Goal: Transaction & Acquisition: Book appointment/travel/reservation

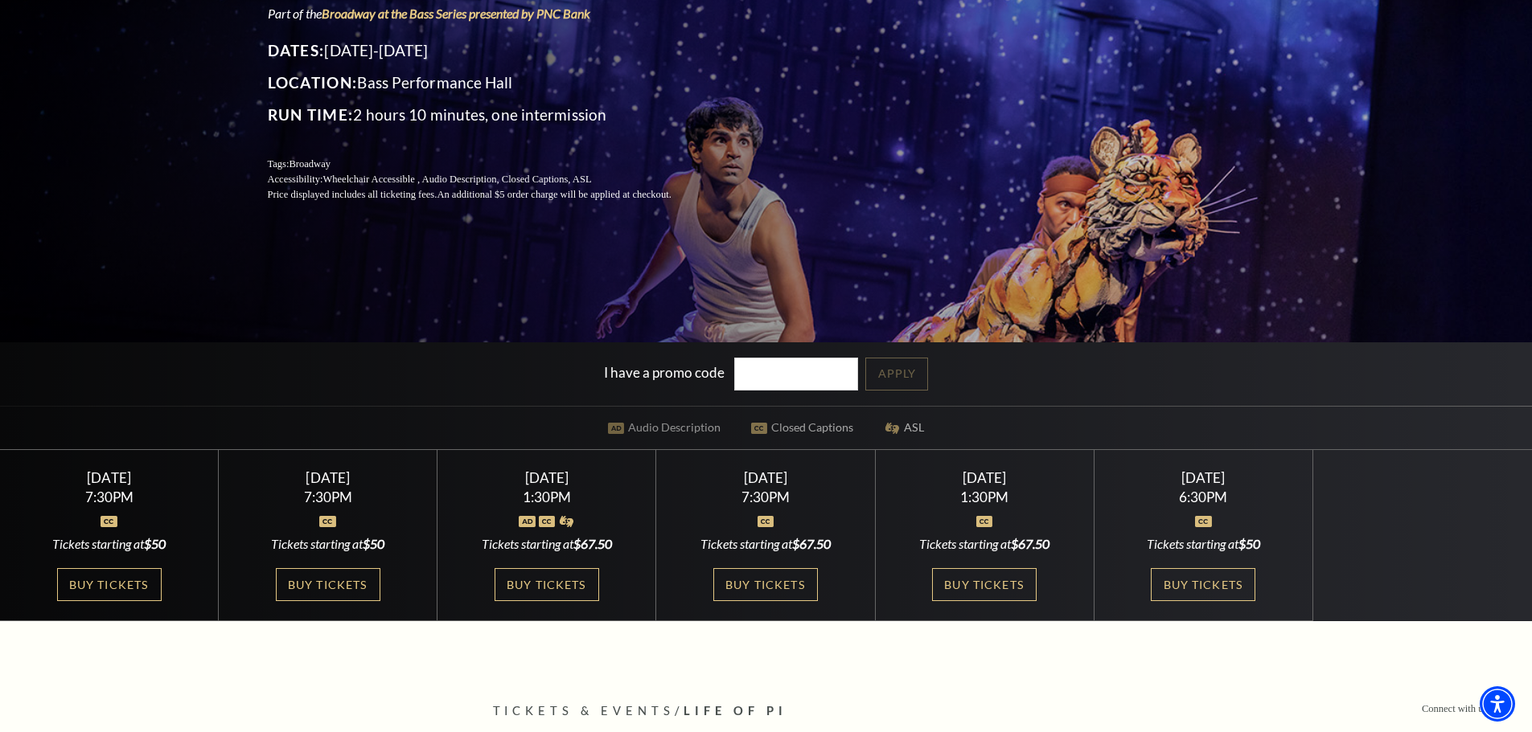
scroll to position [241, 0]
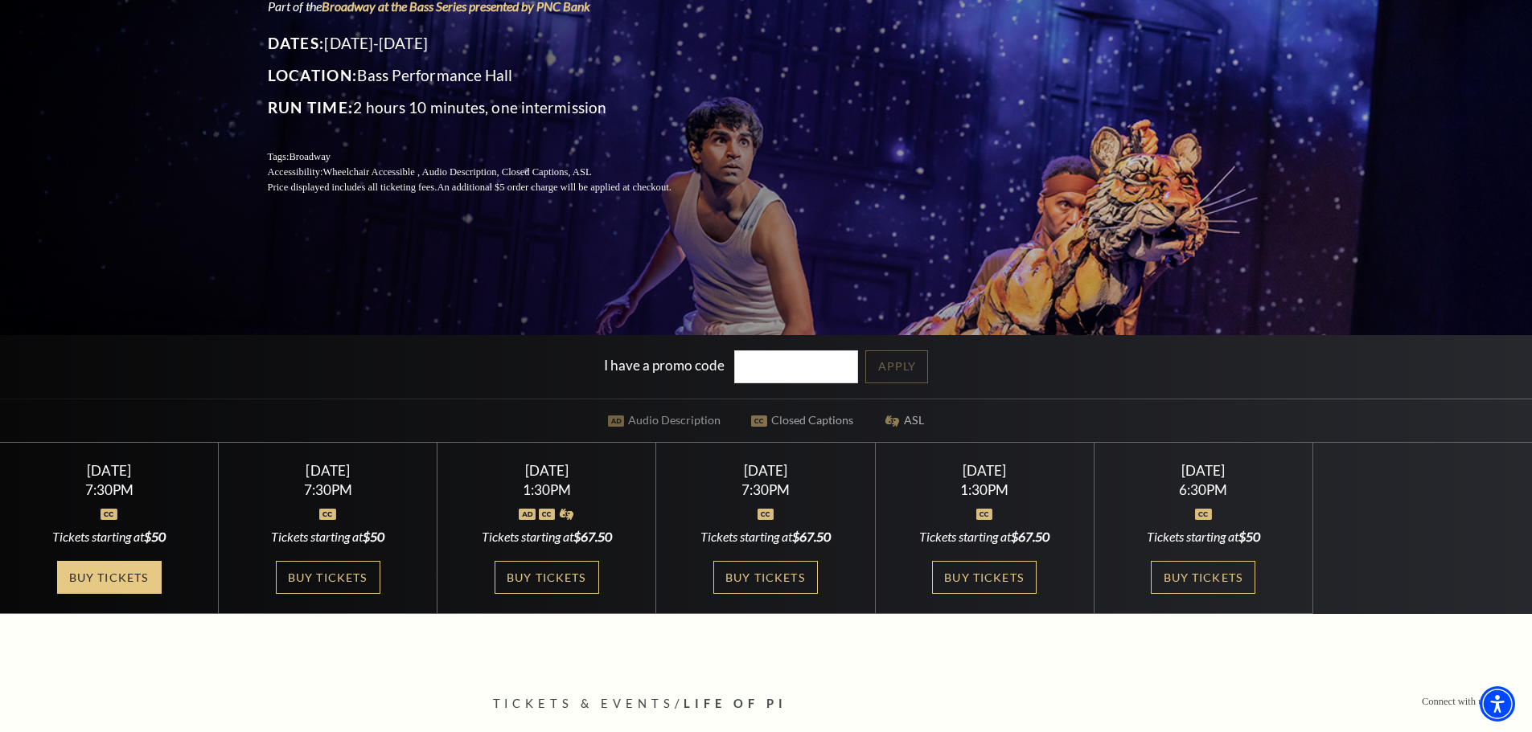
click at [129, 583] on link "Buy Tickets" at bounding box center [109, 577] width 105 height 33
click at [117, 585] on link "Buy Tickets" at bounding box center [109, 577] width 105 height 33
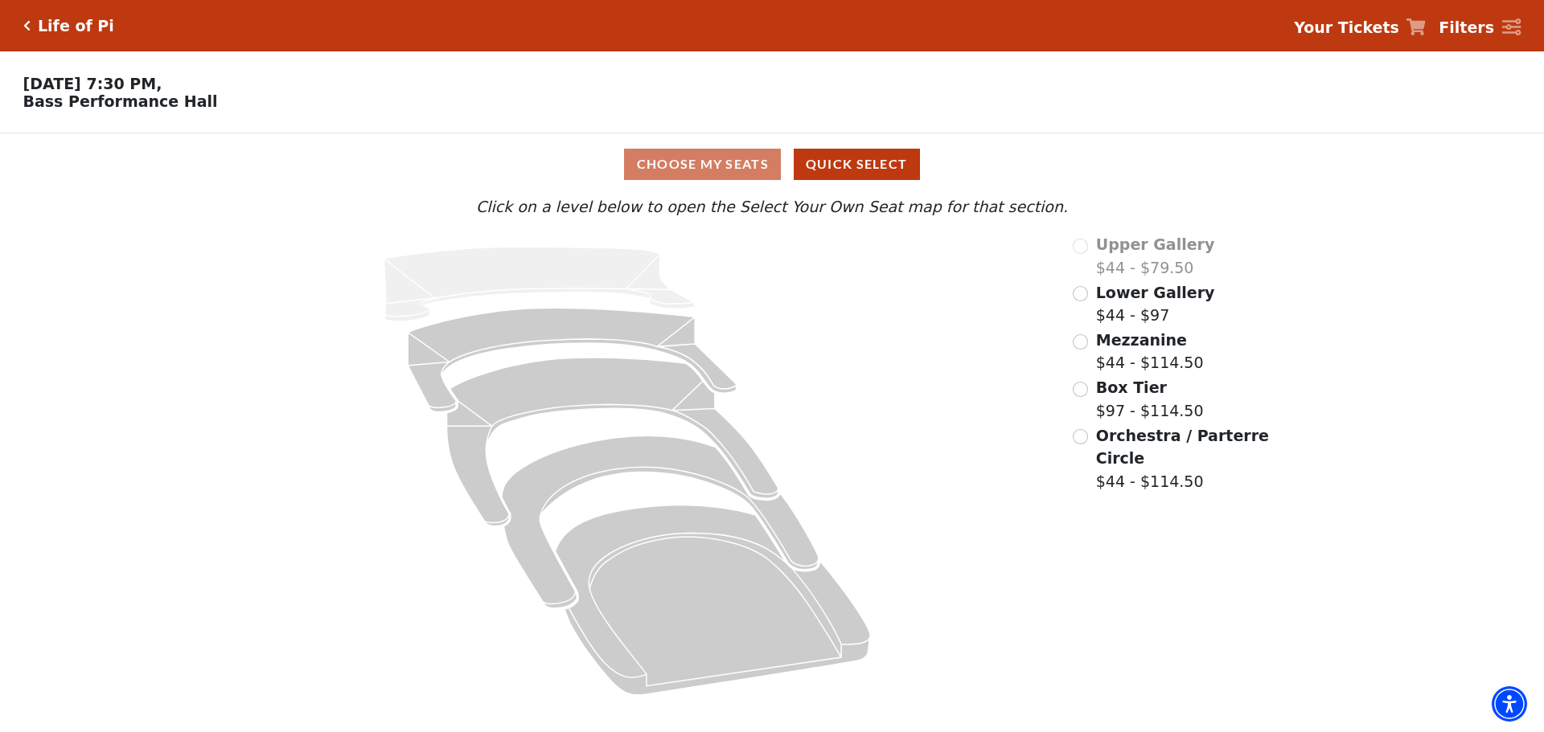
click at [1086, 306] on div "Lower Gallery $44 - $97" at bounding box center [1172, 304] width 199 height 46
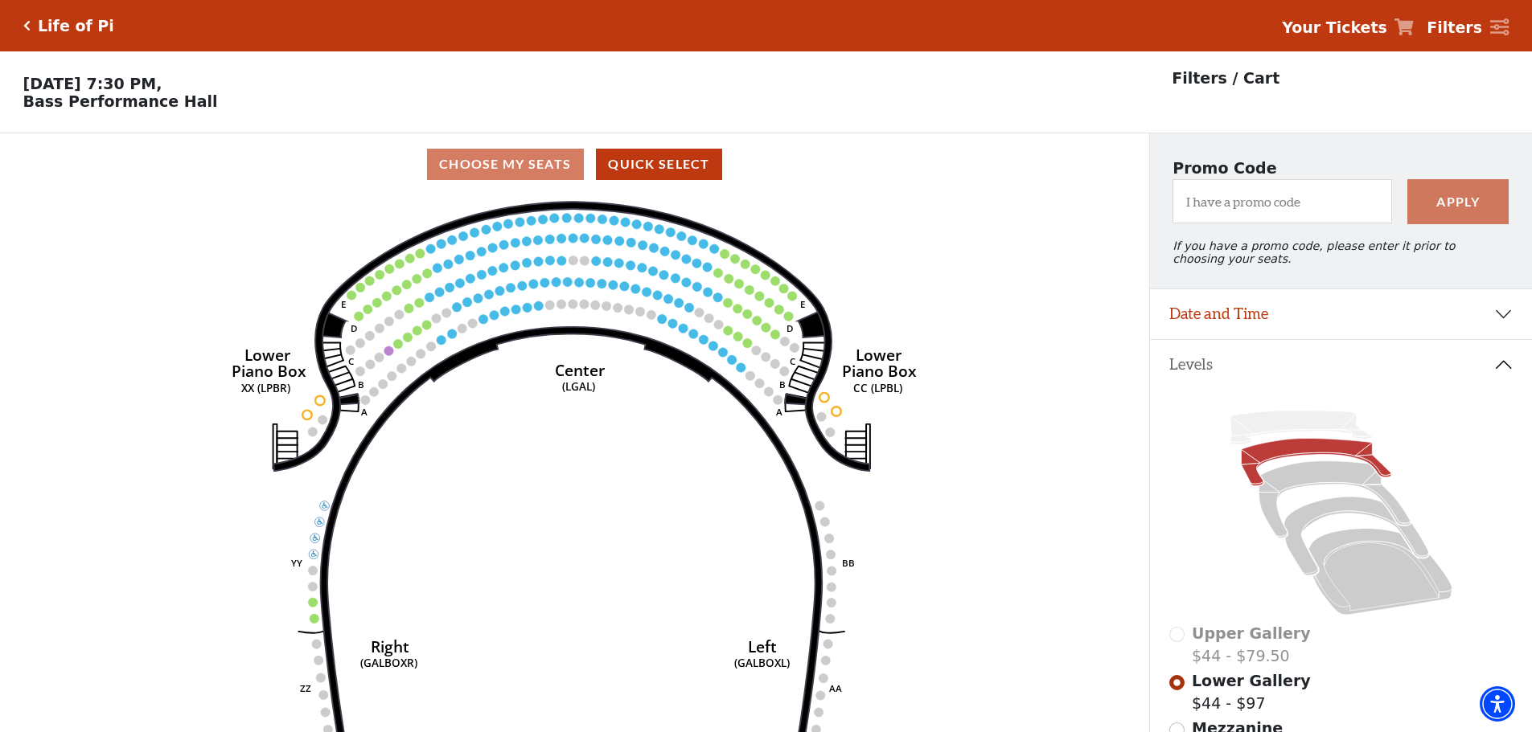
click at [316, 604] on icon "Right (GALBOXR) E D C B A E D C B A YY ZZ Left (GALBOXL) BB AA Center Lower Pia…" at bounding box center [574, 469] width 1034 height 548
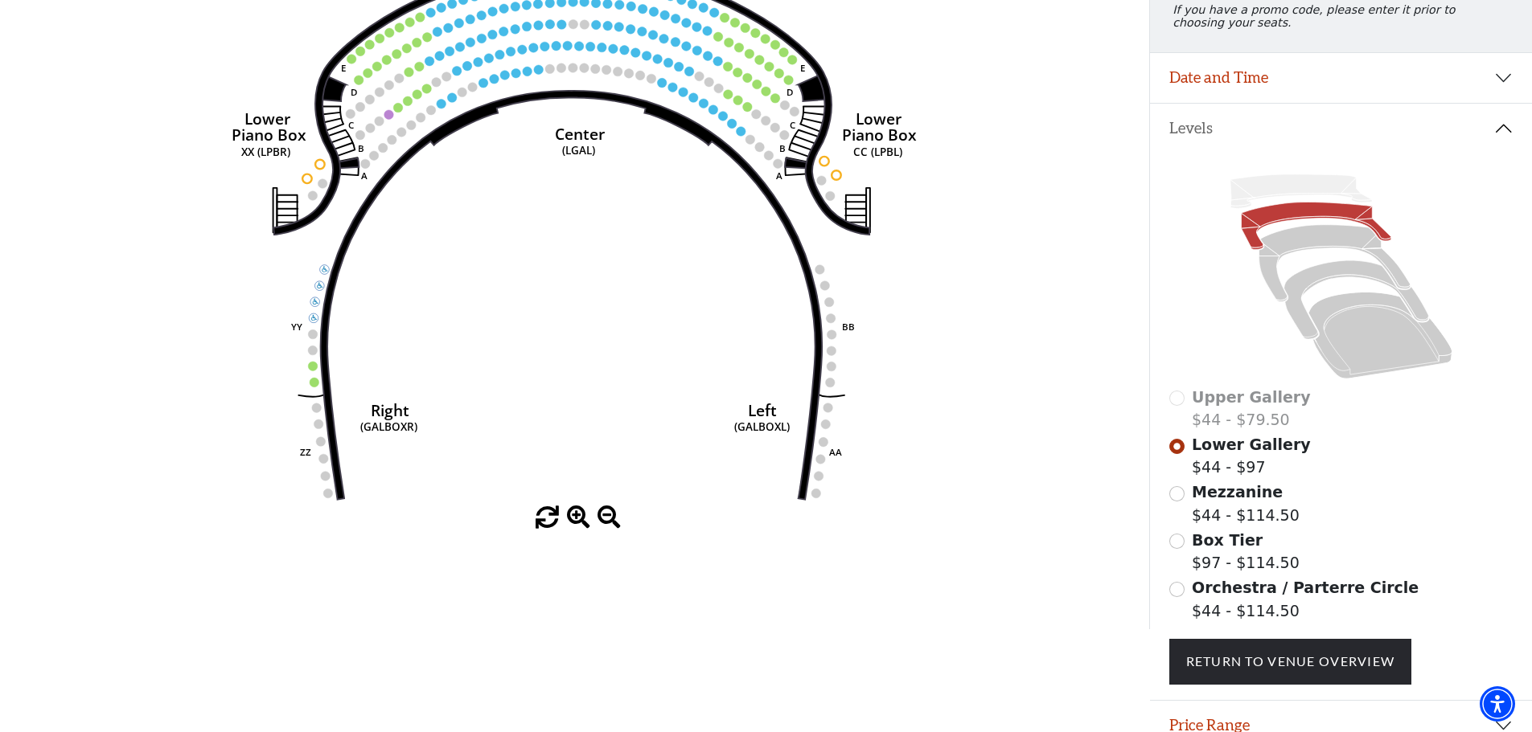
scroll to position [241, 0]
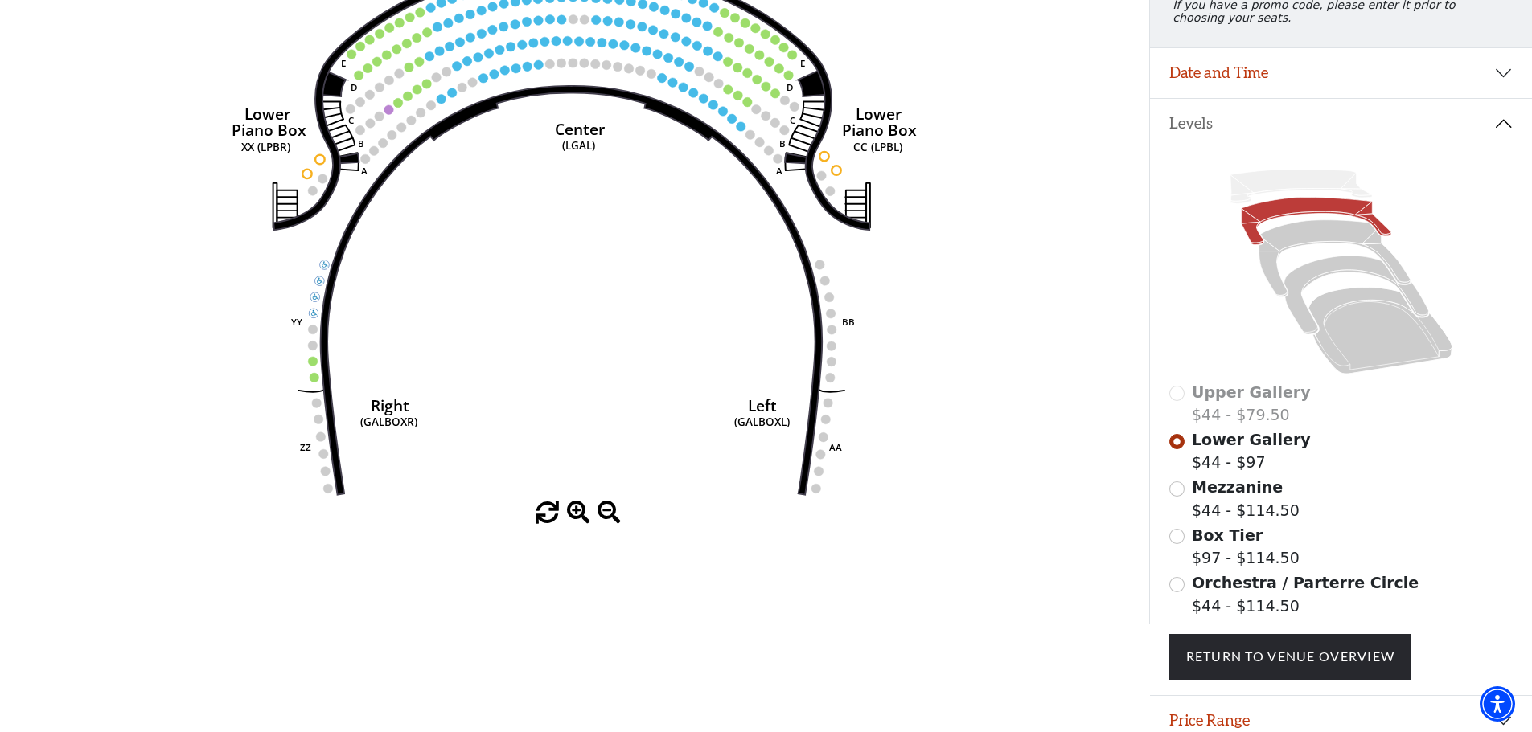
click at [418, 94] on circle at bounding box center [417, 89] width 10 height 10
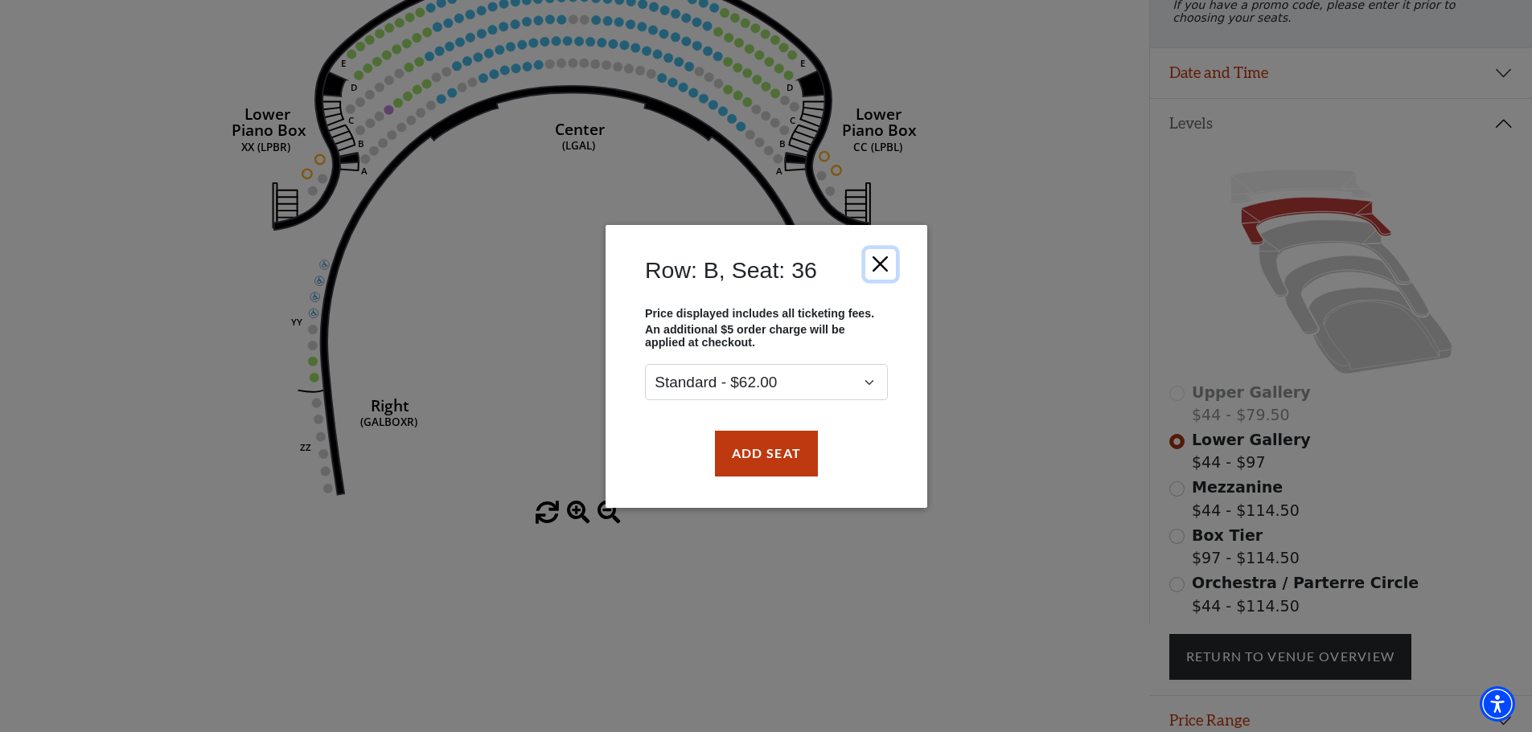
click at [874, 271] on button "Close" at bounding box center [879, 263] width 31 height 31
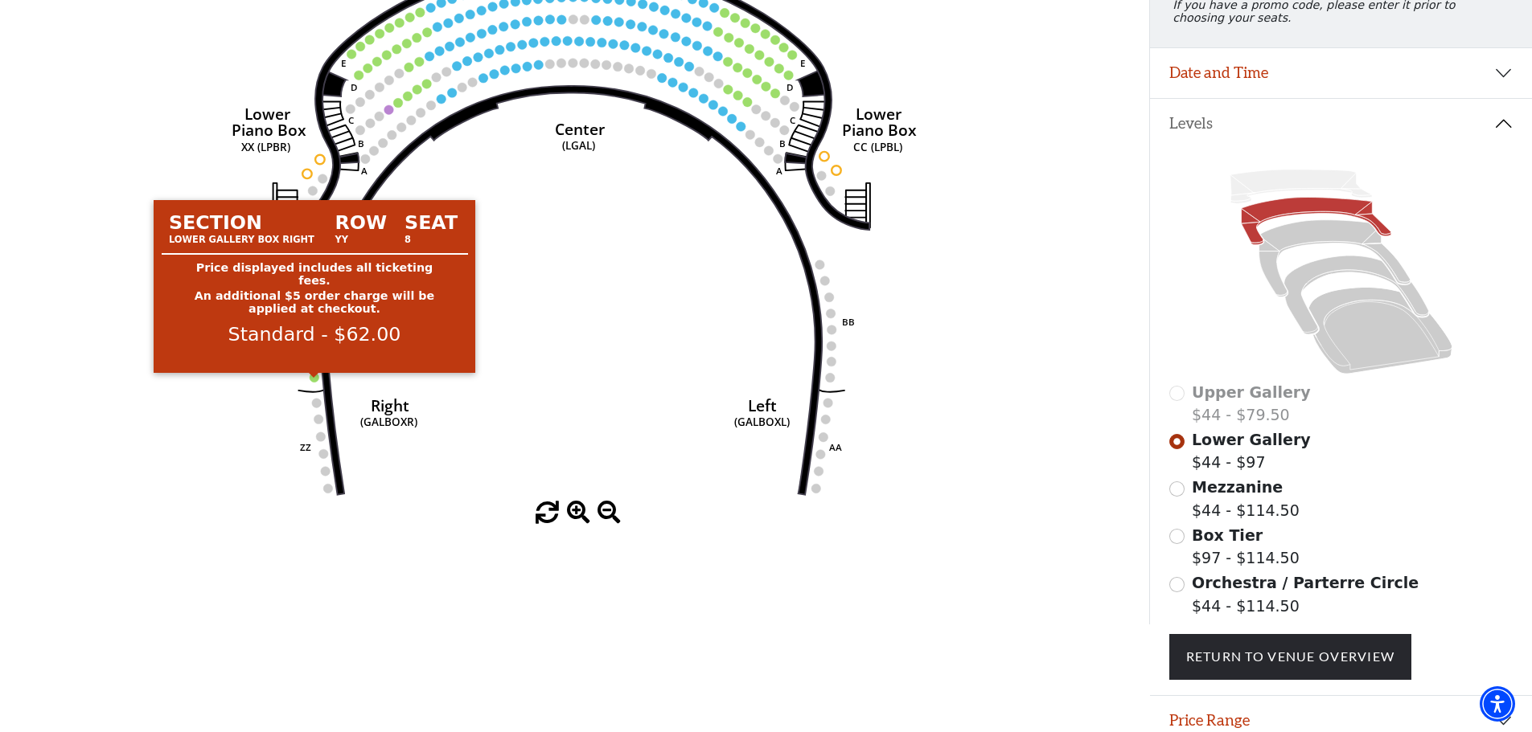
click at [316, 383] on circle at bounding box center [315, 378] width 10 height 10
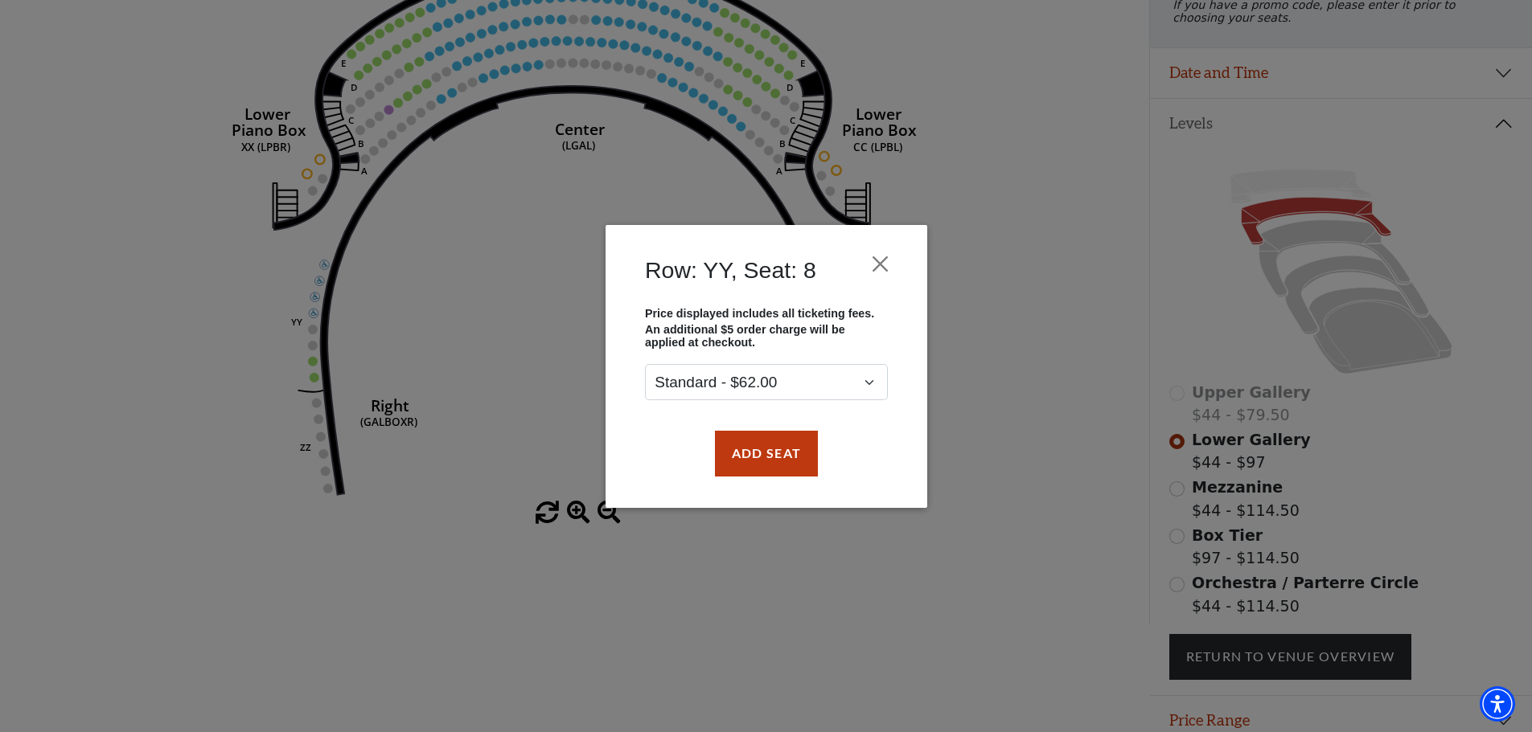
click at [858, 271] on div "Row: YY, Seat: 8" at bounding box center [766, 274] width 273 height 66
click at [888, 267] on button "Close" at bounding box center [879, 263] width 31 height 31
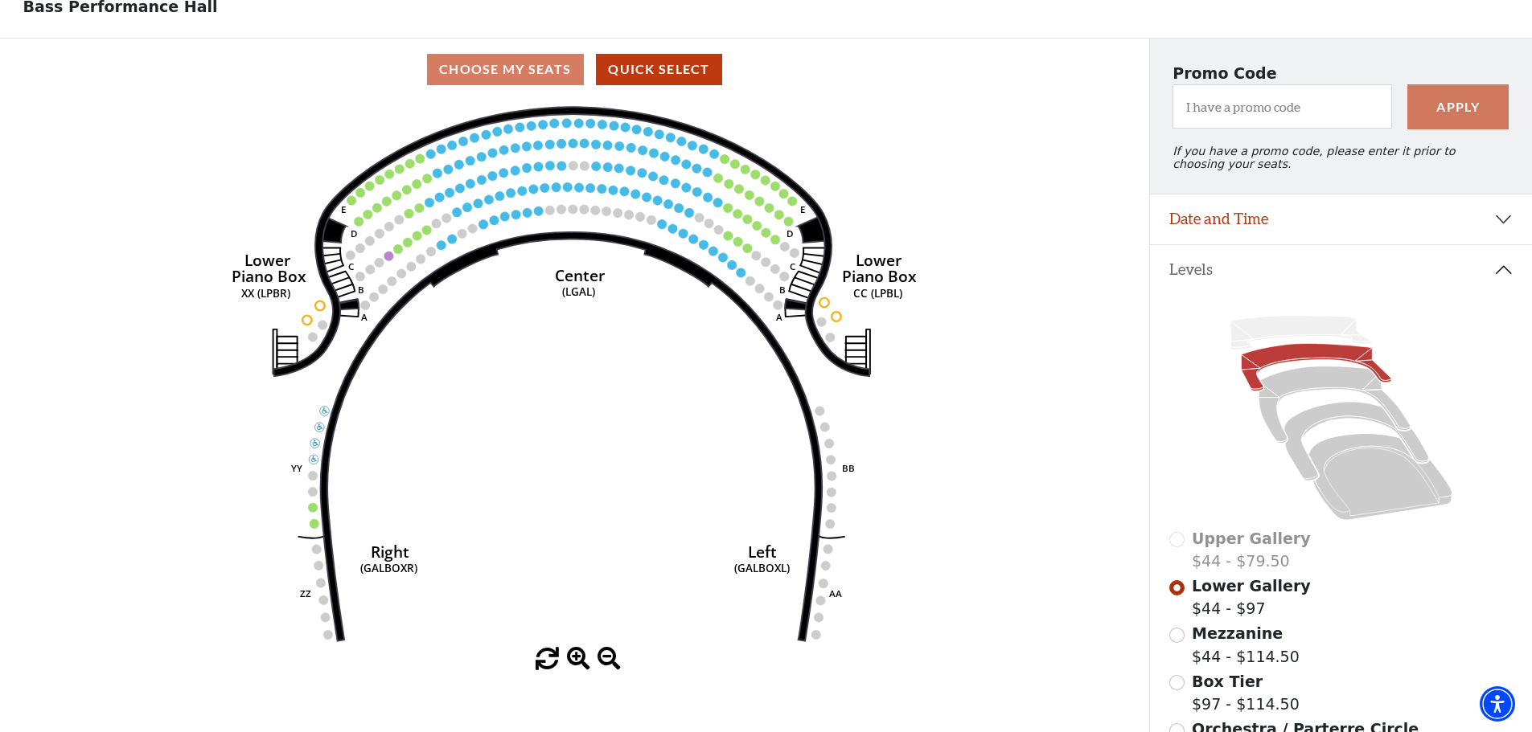
scroll to position [80, 0]
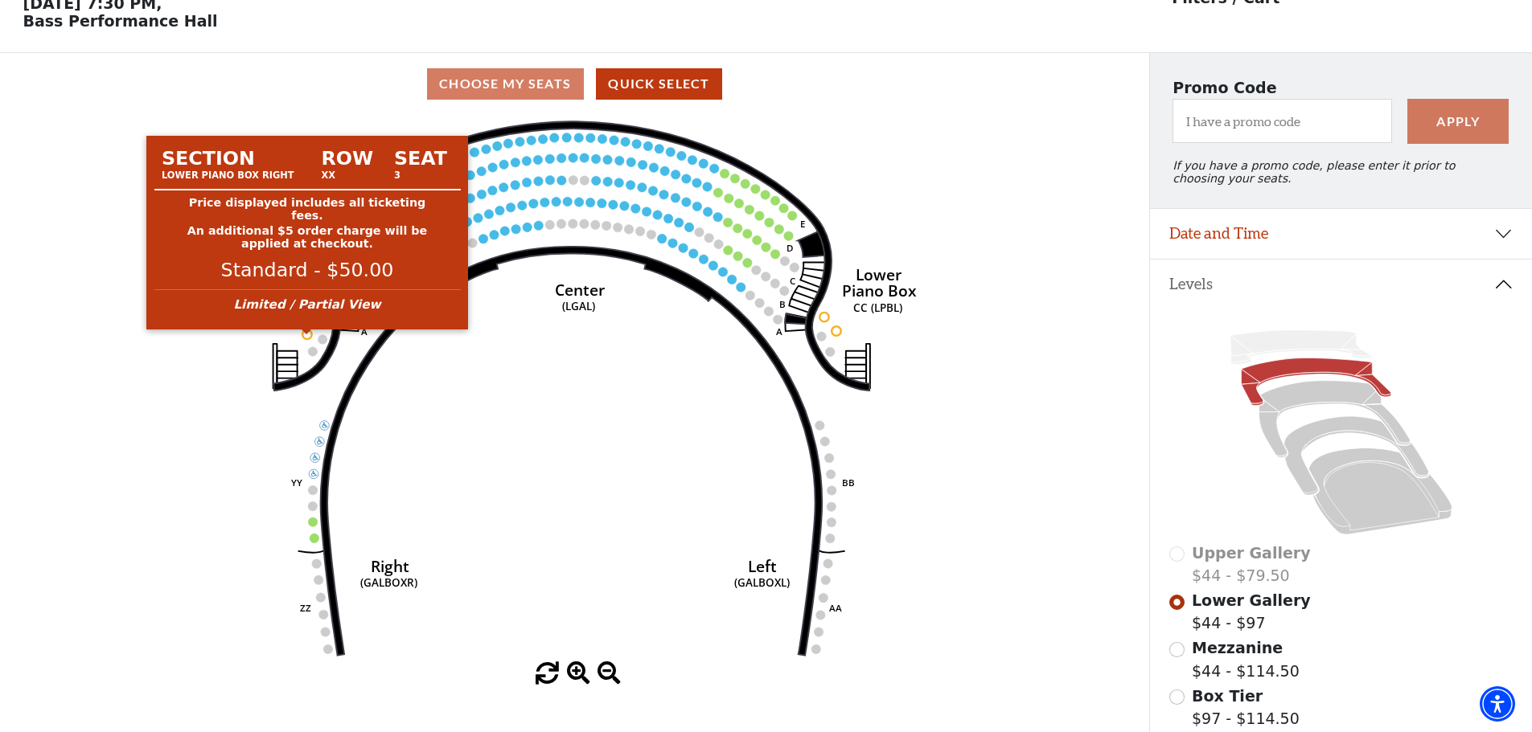
click at [308, 339] on circle at bounding box center [308, 335] width 10 height 10
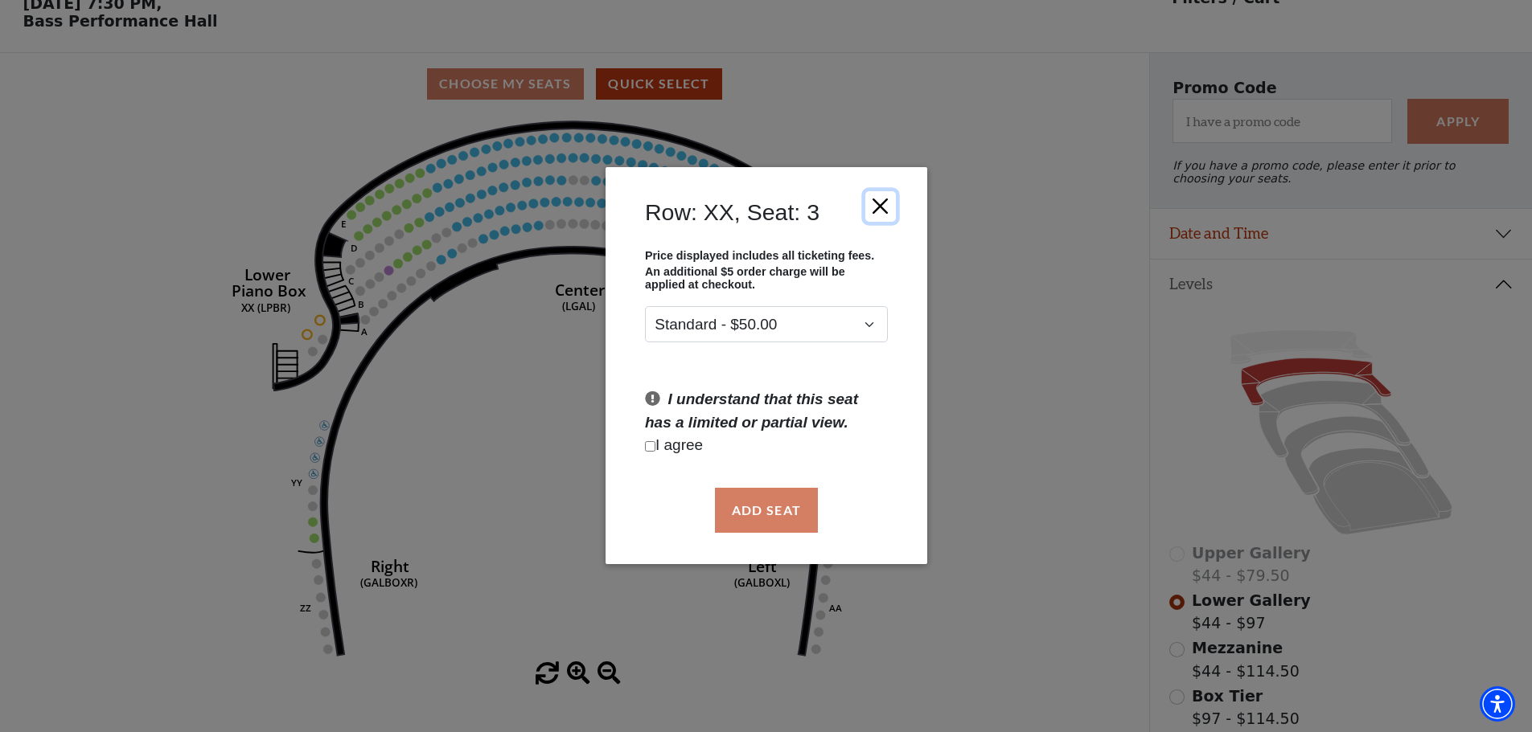
click at [868, 207] on button "Close" at bounding box center [879, 206] width 31 height 31
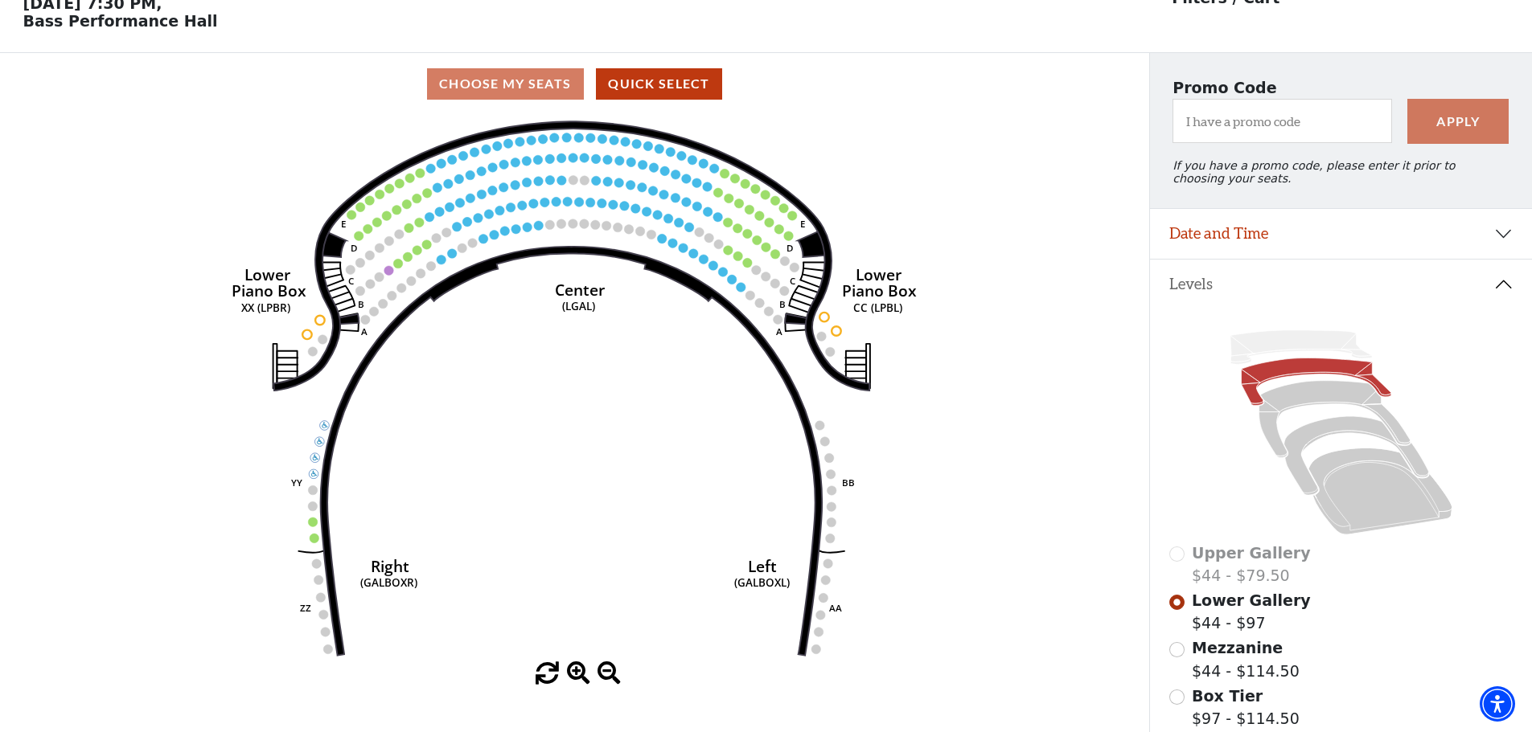
click at [815, 334] on icon "Right (GALBOXR) E D C B A E D C B A YY ZZ Left (GALBOXL) BB AA Center Lower Pia…" at bounding box center [574, 389] width 1034 height 548
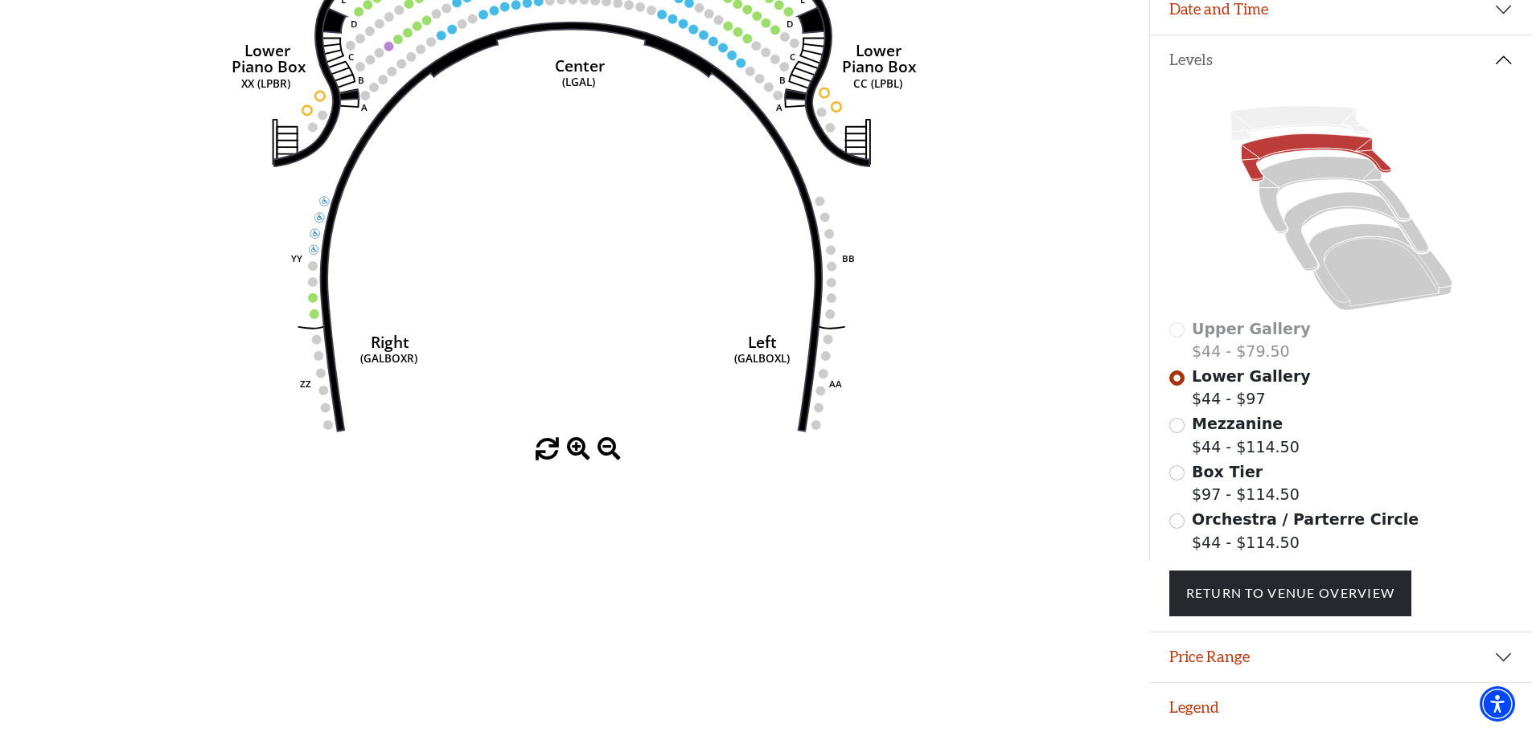
scroll to position [0, 0]
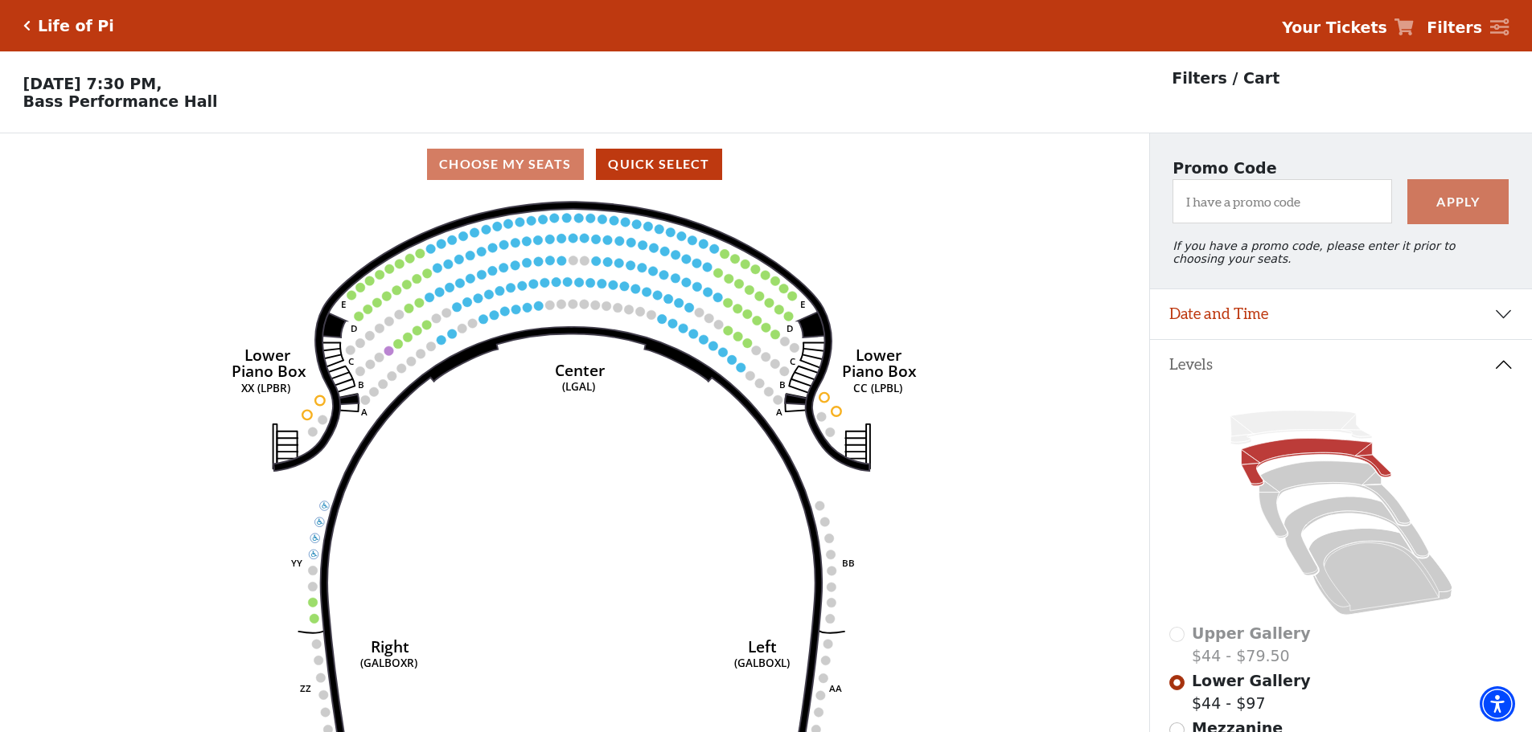
click at [1176, 651] on div "Upper Gallery $44 - $79.50" at bounding box center [1341, 645] width 344 height 46
click at [1172, 643] on div "Upper Gallery $44 - $79.50" at bounding box center [1341, 645] width 344 height 46
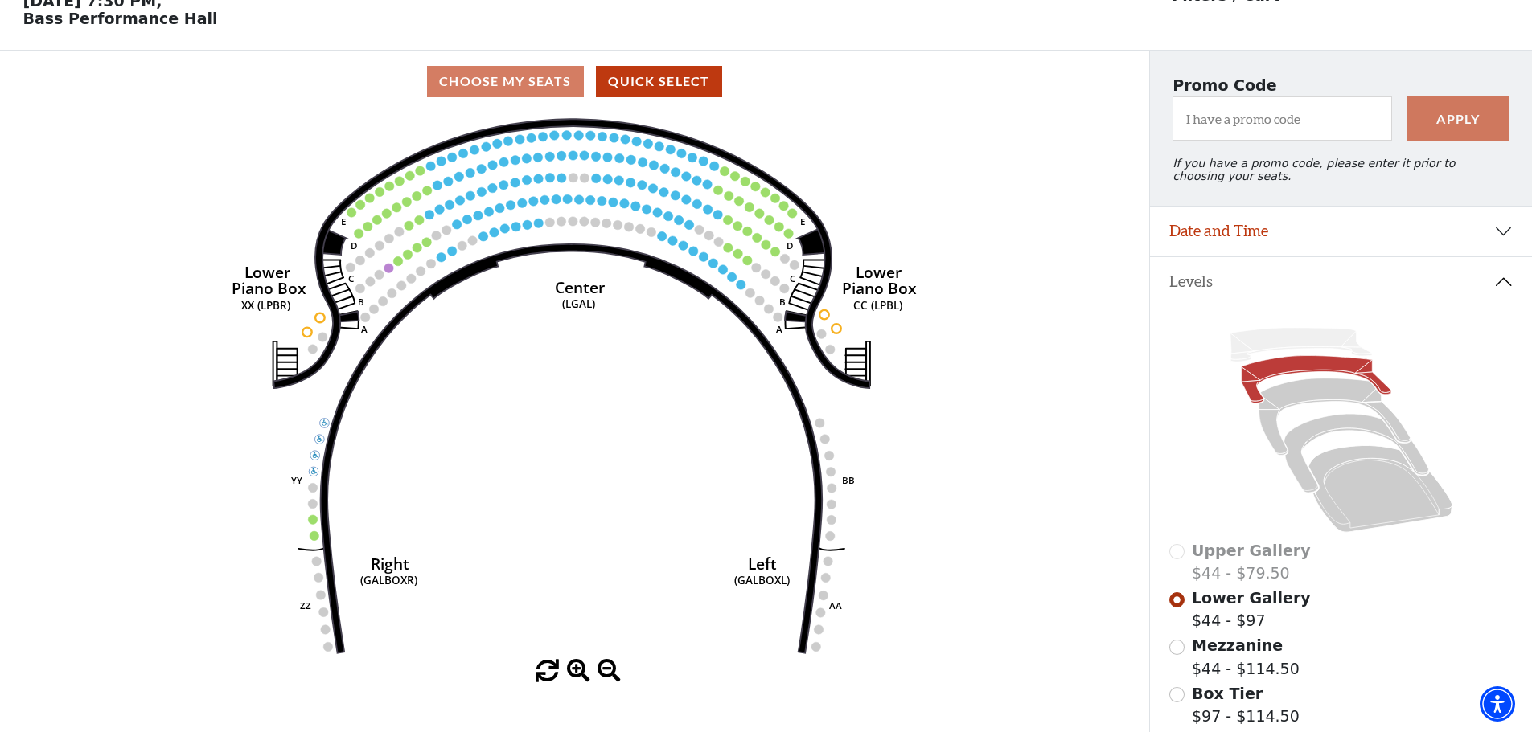
scroll to position [161, 0]
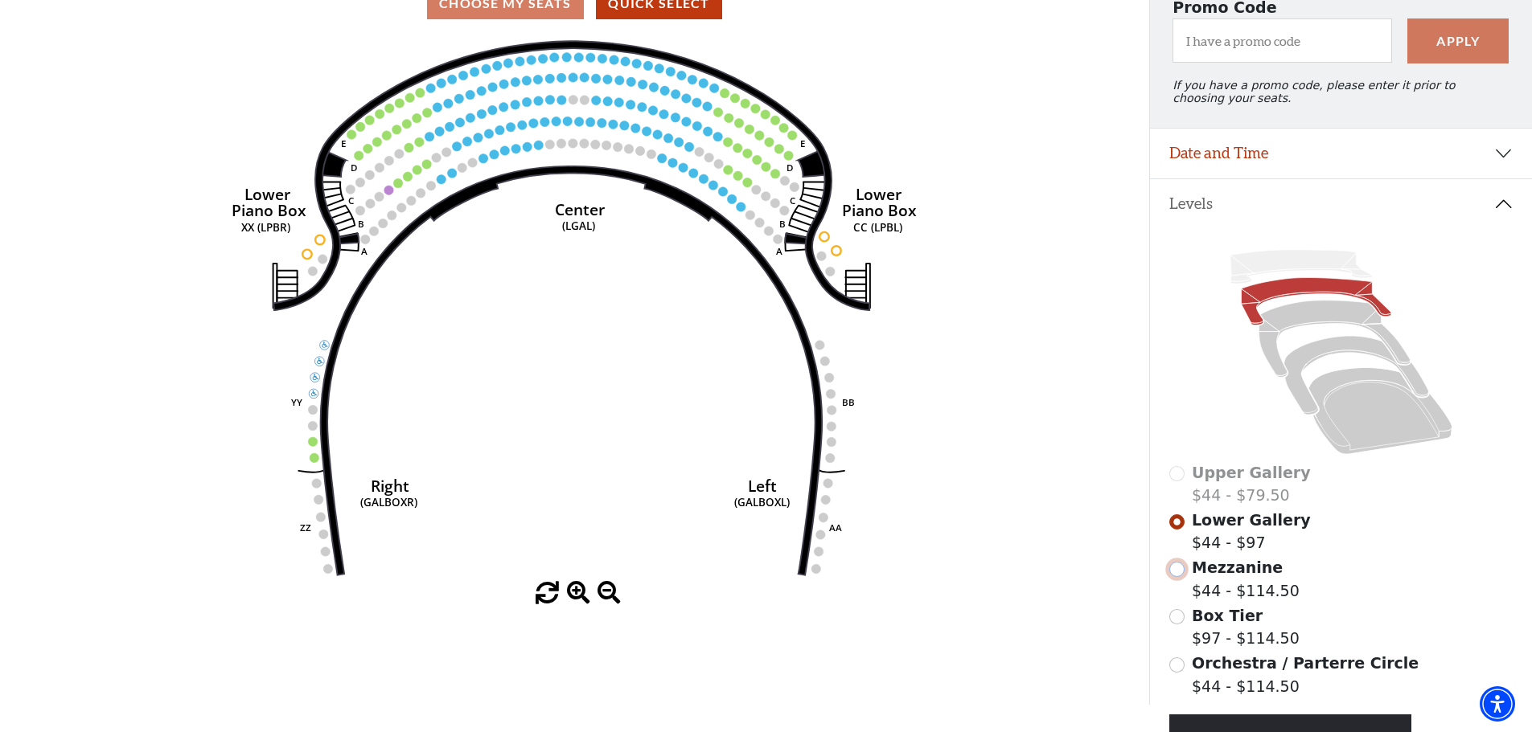
click at [1174, 577] on input "Mezzanine$44 - $114.50\a" at bounding box center [1176, 569] width 15 height 15
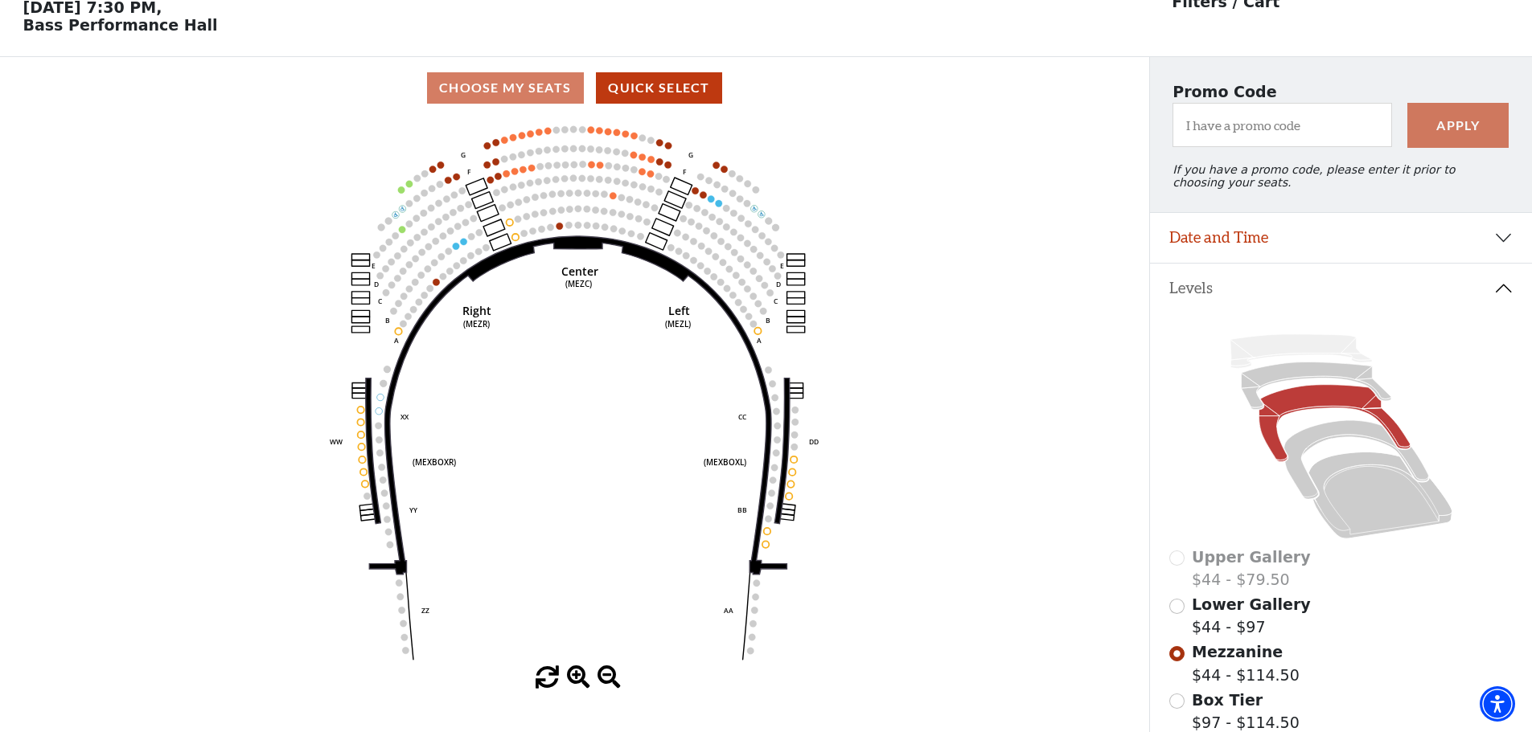
scroll to position [0, 0]
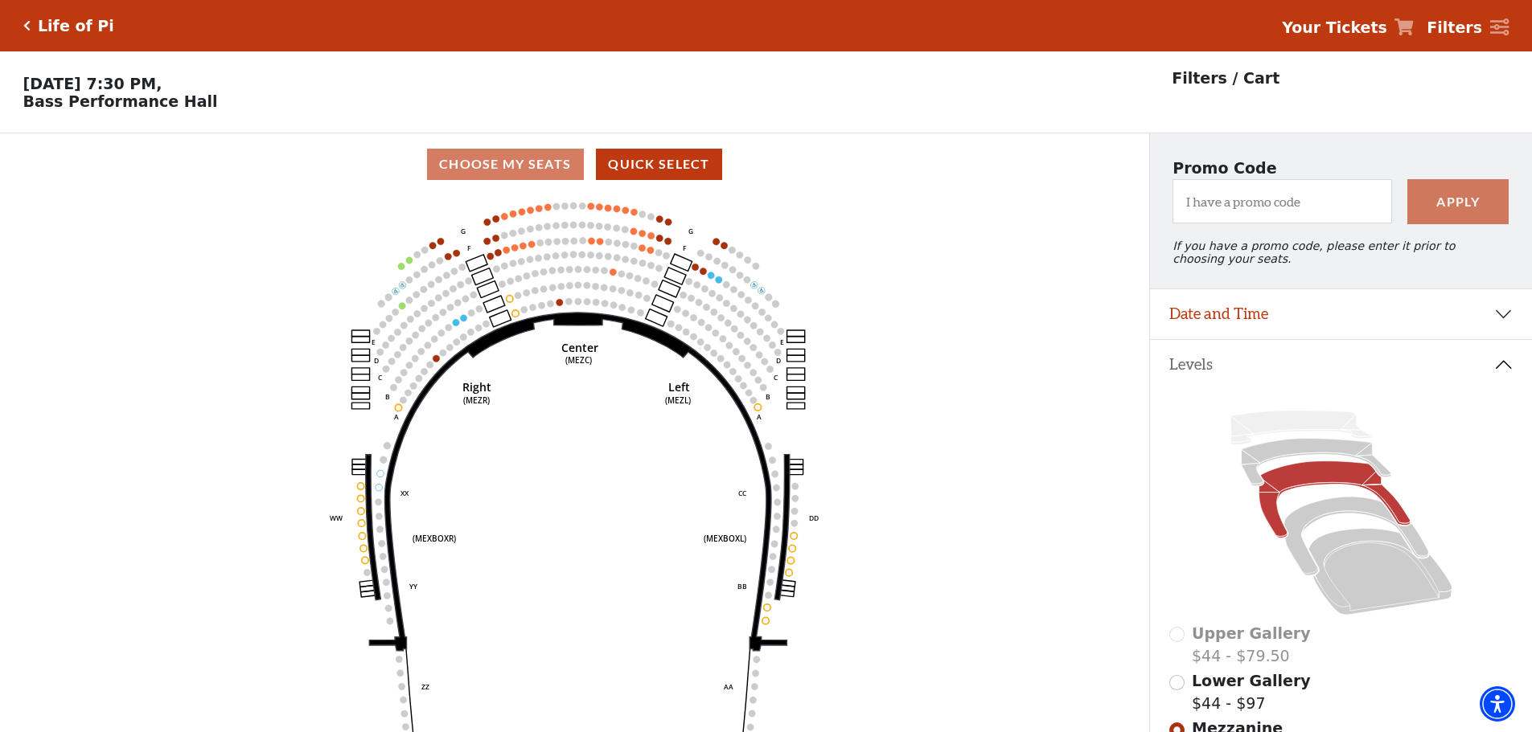
click at [485, 244] on icon "Center (MEZC) Right (MEZR) Left (MEZL) (MEXBOXR) (MEXBOXL) XX WW CC DD YY BB ZZ…" at bounding box center [574, 469] width 1034 height 548
click at [481, 248] on icon "Center (MEZC) Right (MEZR) Left (MEZL) (MEXBOXR) (MEXBOXL) XX WW CC DD YY BB ZZ…" at bounding box center [574, 469] width 1034 height 548
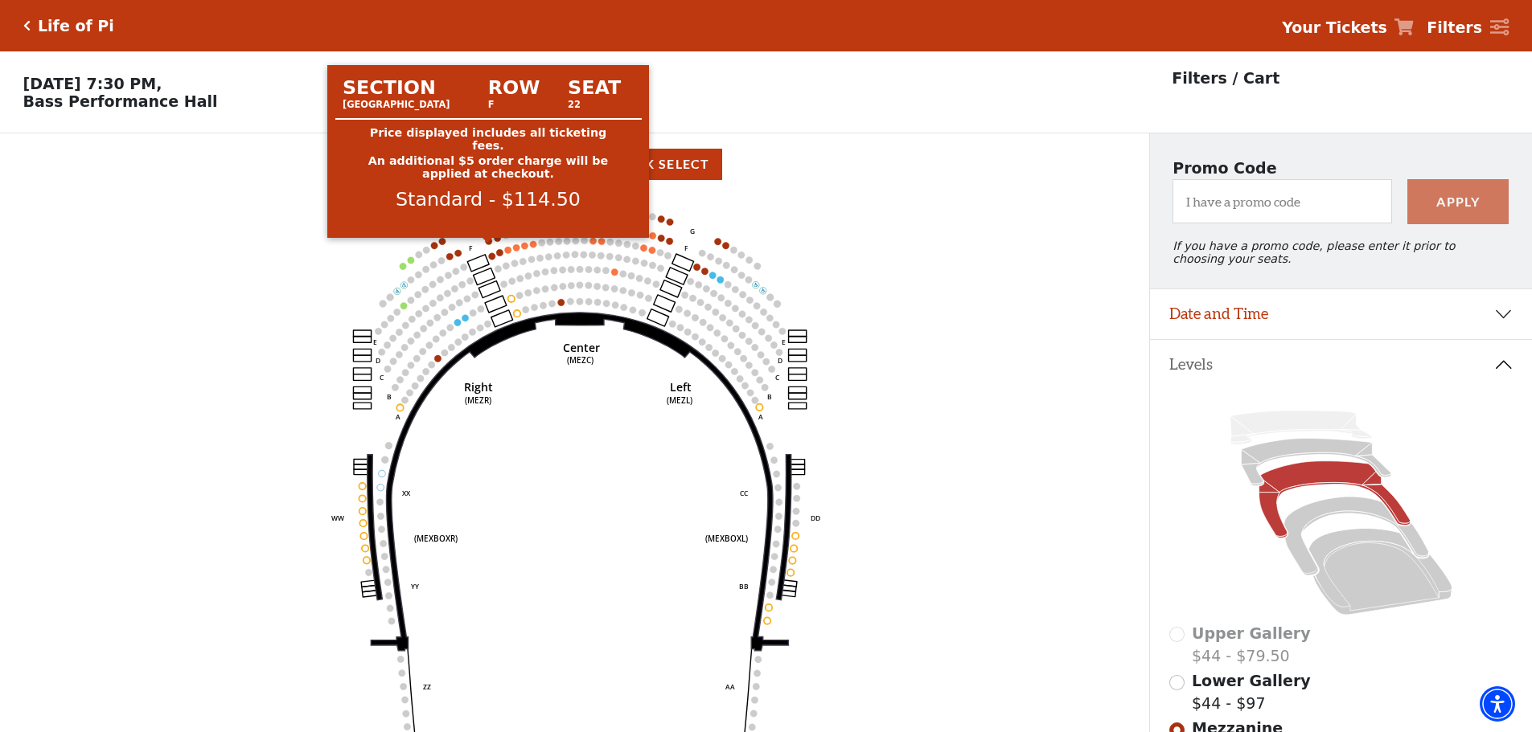
click at [492, 244] on circle at bounding box center [489, 241] width 6 height 6
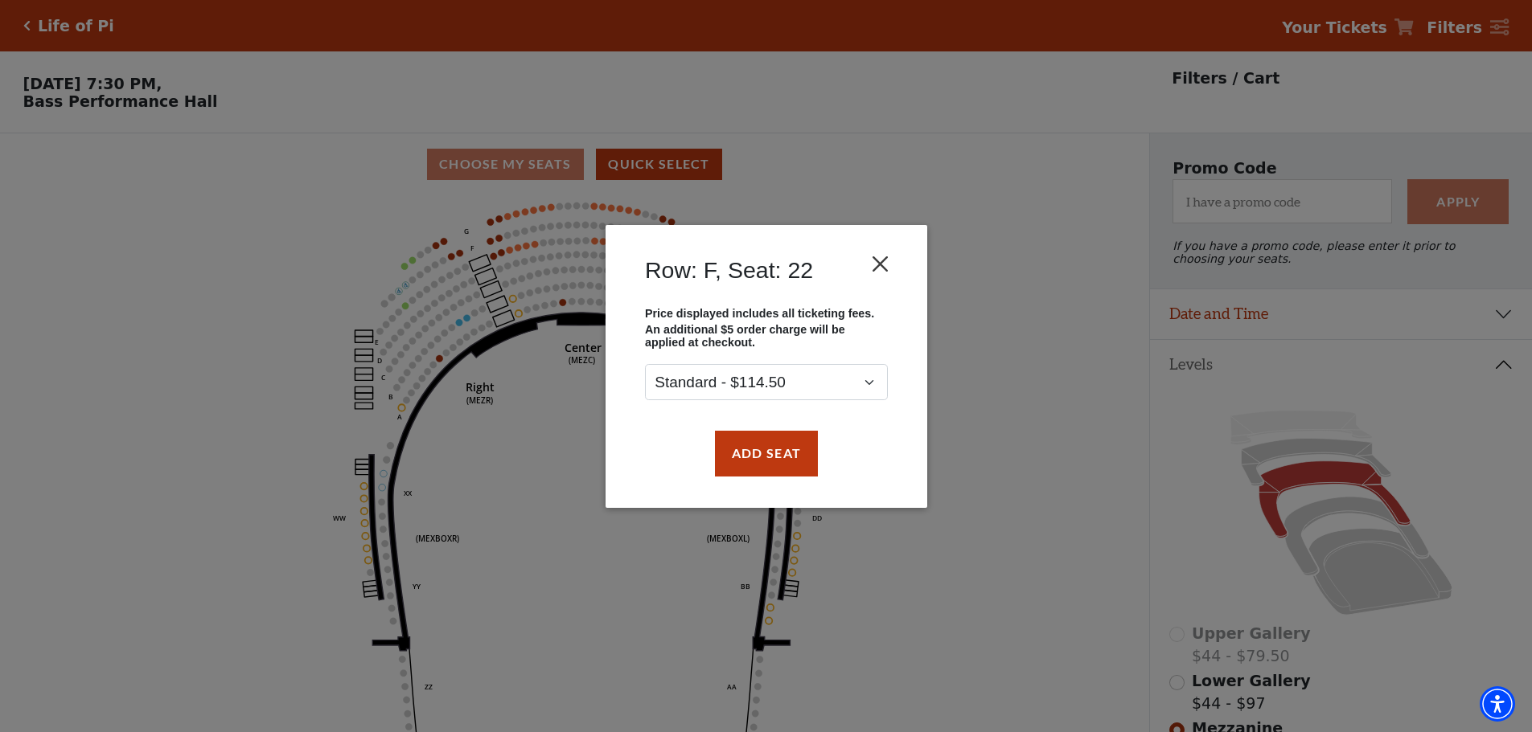
drag, startPoint x: 880, startPoint y: 241, endPoint x: 873, endPoint y: 250, distance: 10.9
click at [876, 244] on div "Row: F, Seat: 22" at bounding box center [766, 274] width 273 height 66
click at [872, 267] on button "Close" at bounding box center [879, 263] width 31 height 31
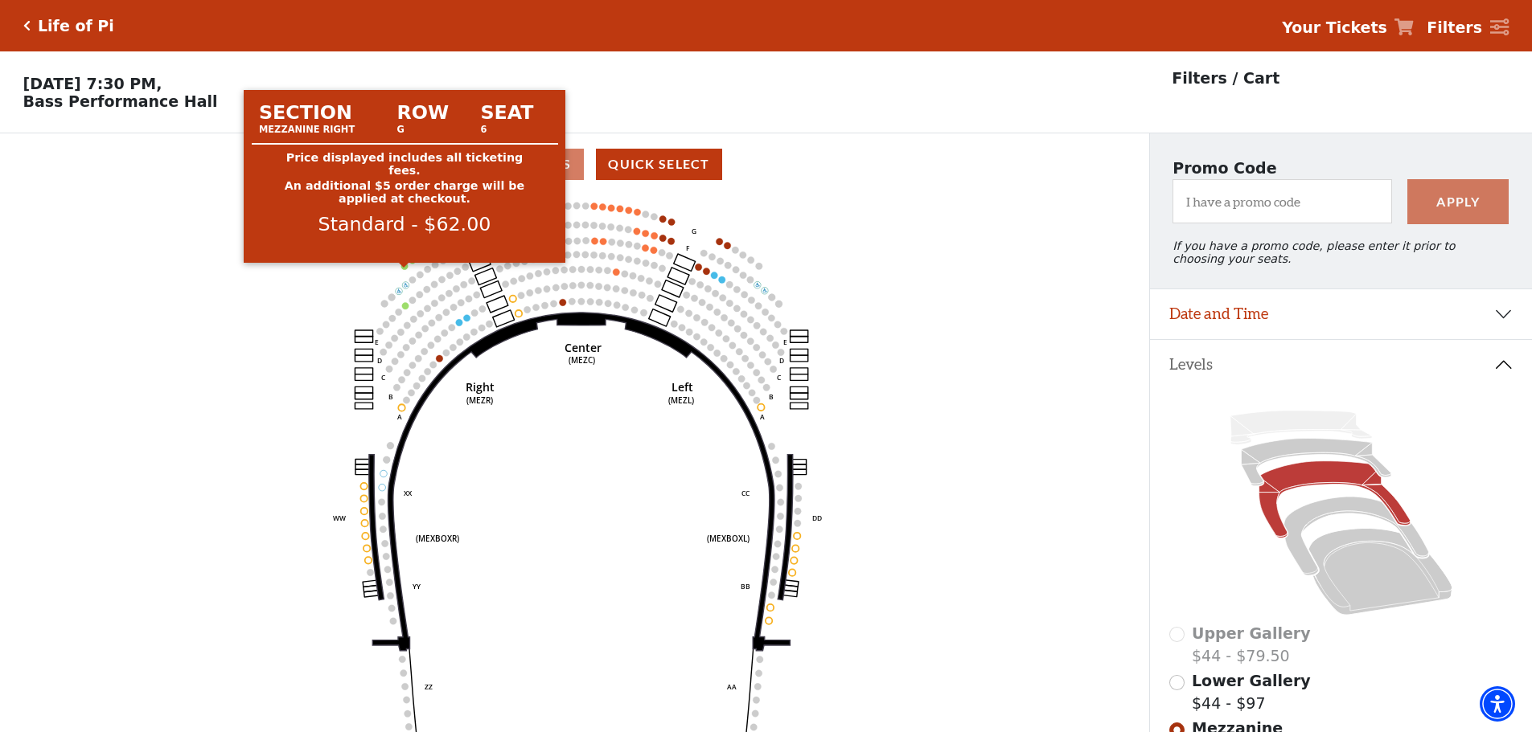
click at [402, 269] on circle at bounding box center [404, 266] width 6 height 6
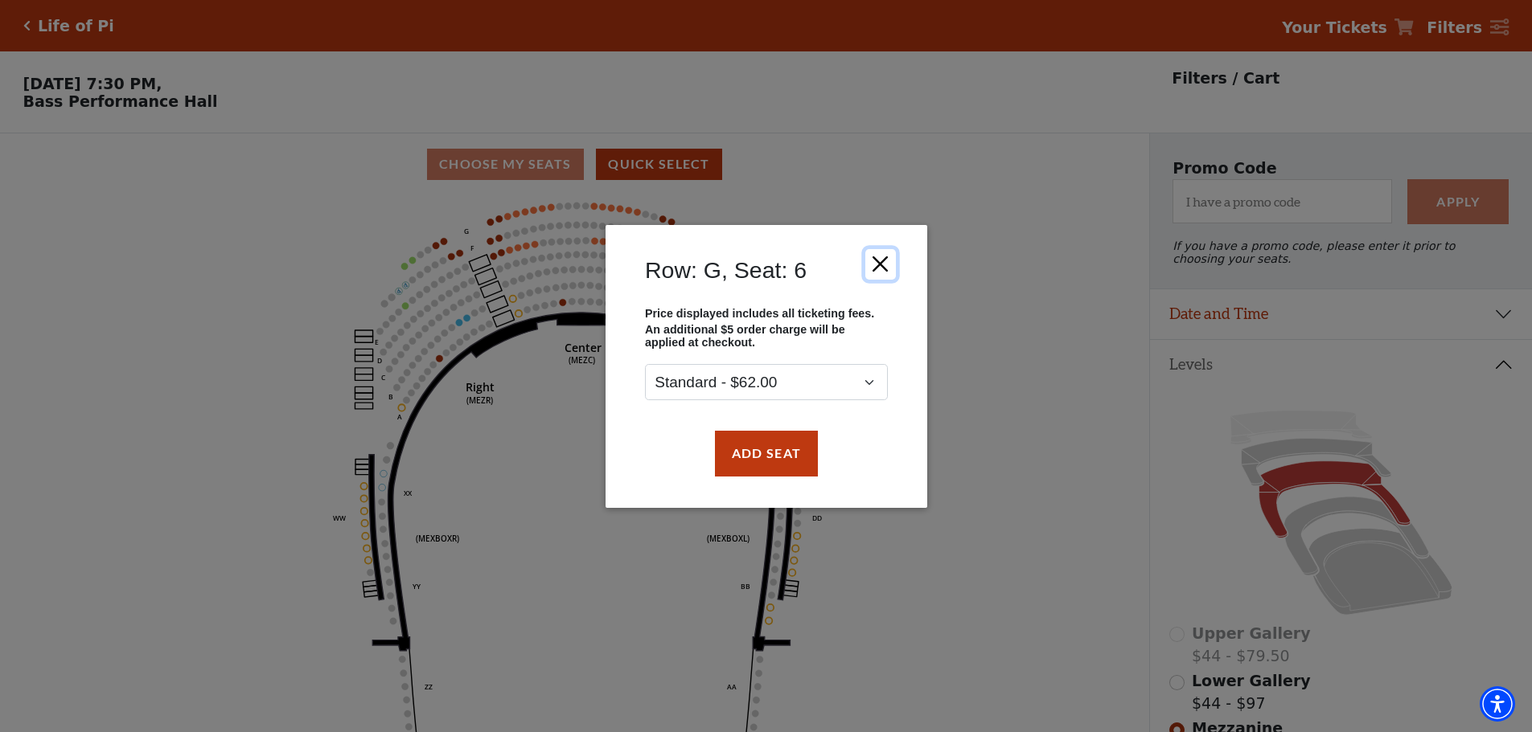
click at [880, 263] on button "Close" at bounding box center [879, 263] width 31 height 31
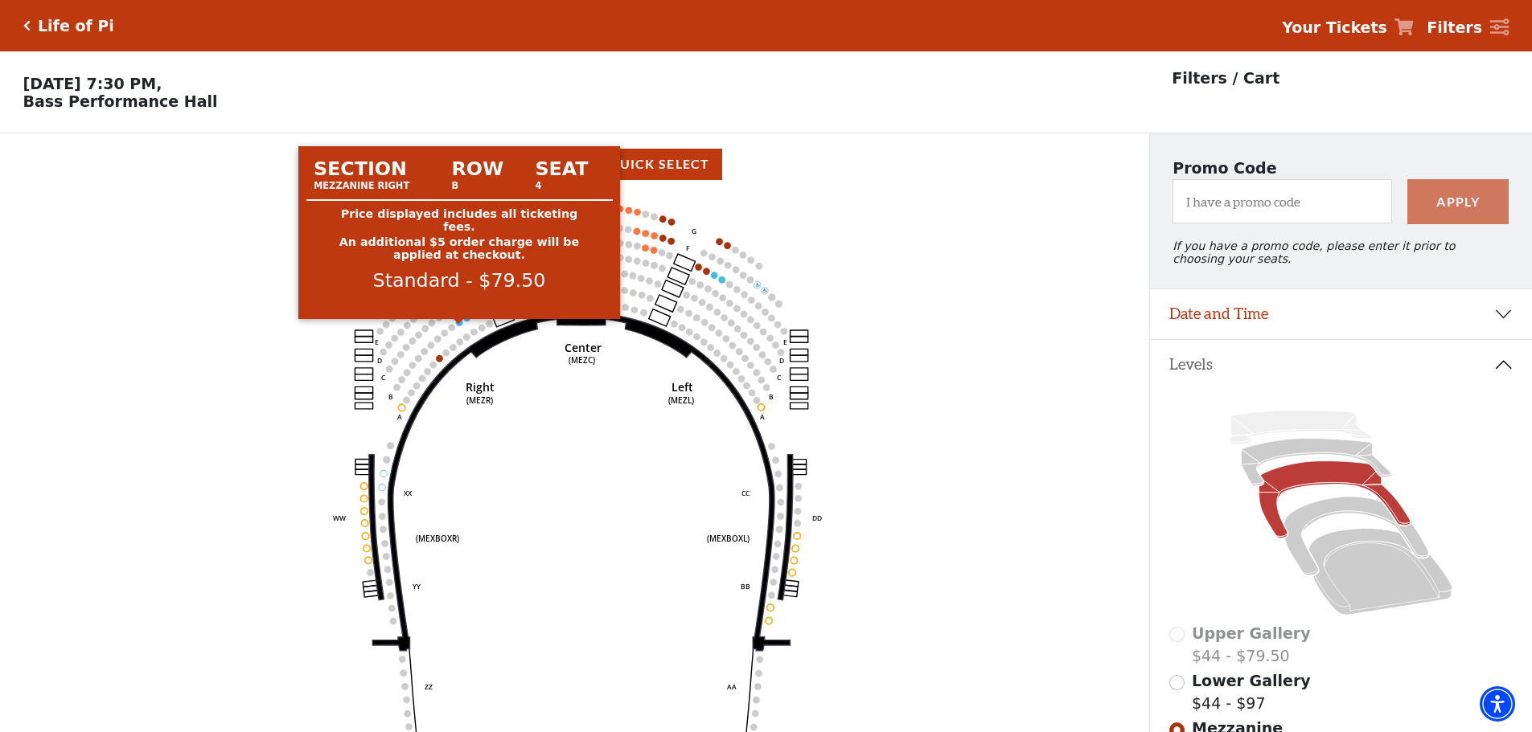
click at [459, 326] on circle at bounding box center [459, 322] width 6 height 6
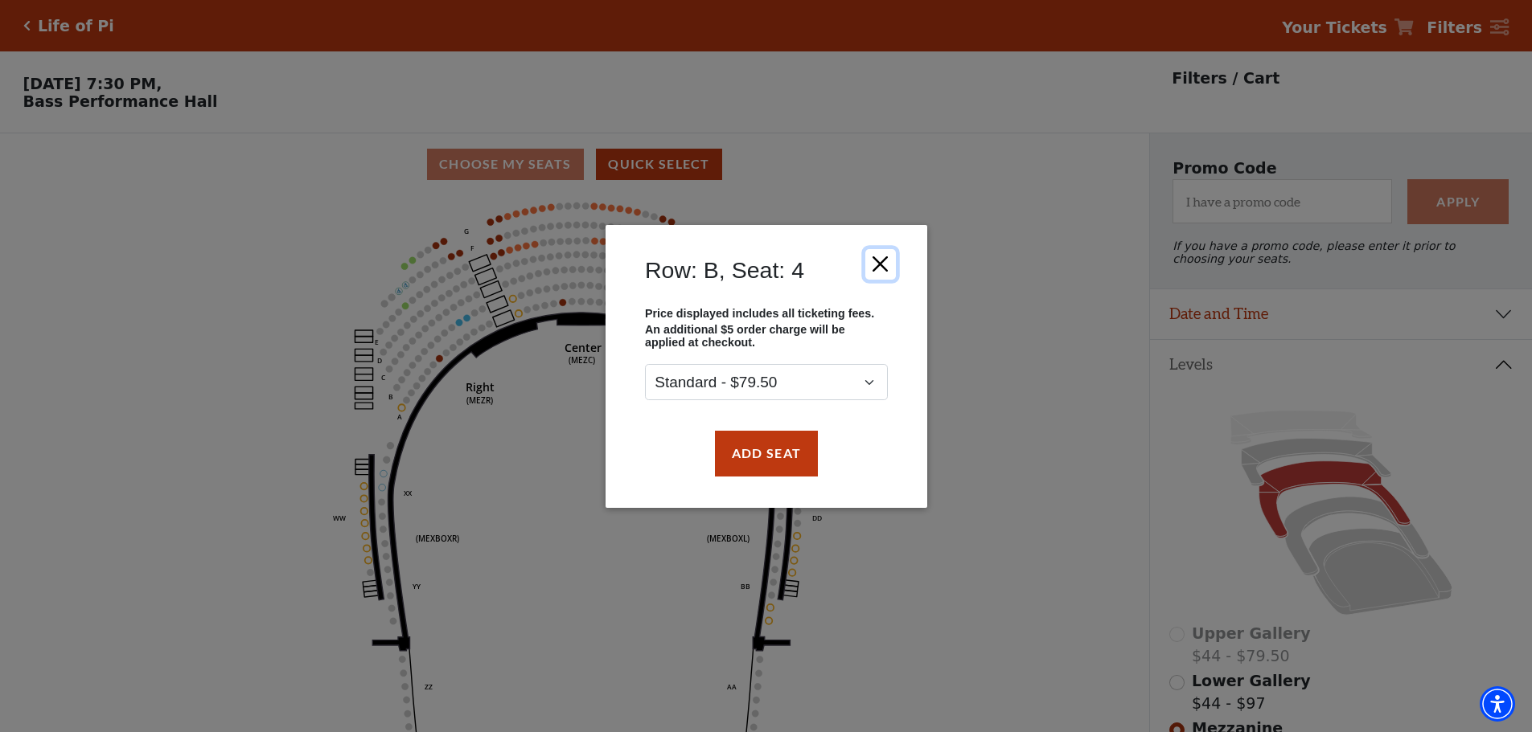
click at [870, 265] on button "Close" at bounding box center [879, 263] width 31 height 31
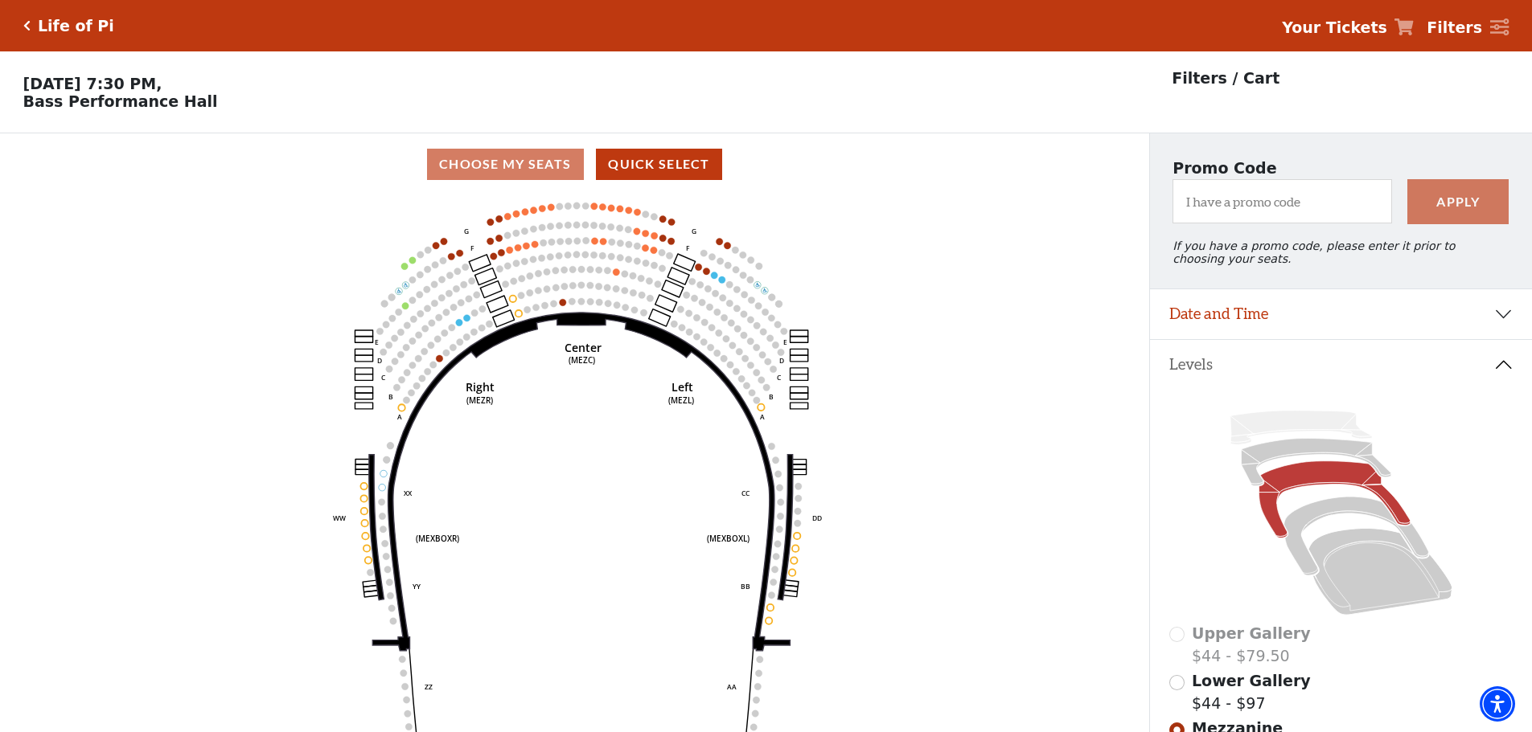
click at [548, 534] on icon "Center (MEZC) Right (MEZR) Left (MEZL) (MEXBOXR) (MEXBOXL) XX WW CC DD YY BB ZZ…" at bounding box center [574, 469] width 1034 height 548
click at [646, 663] on icon "Center (MEZC) Right (MEZR) Left (MEZL) (MEXBOXR) (MEXBOXL) XX WW CC DD YY BB ZZ…" at bounding box center [574, 469] width 1034 height 548
click at [638, 605] on icon "Center (MEZC) Right (MEZR) Left (MEZL) (MEXBOXR) (MEXBOXL) XX WW CC DD YY BB ZZ…" at bounding box center [574, 469] width 1034 height 548
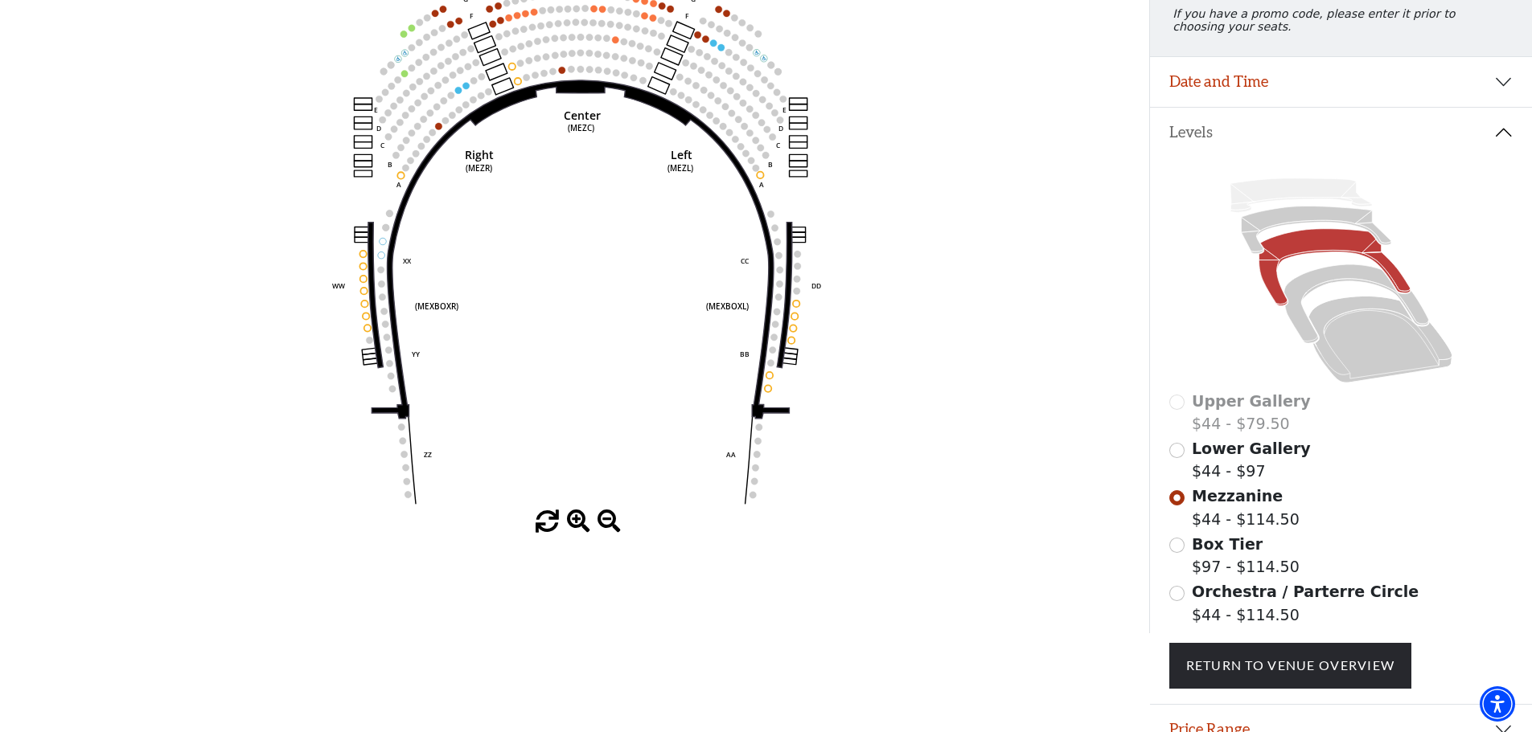
scroll to position [241, 0]
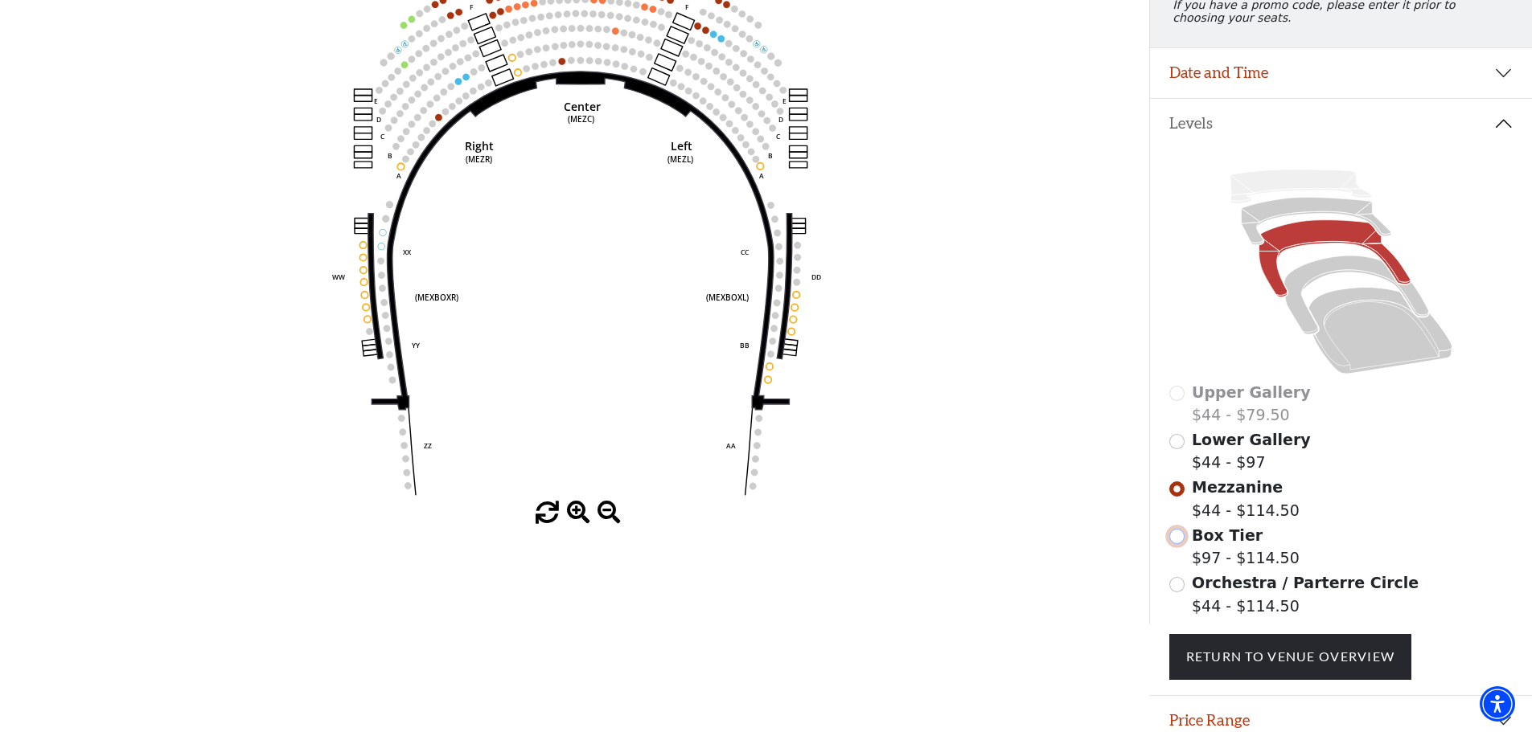
click at [1184, 544] on input "Box Tier$97 - $114.50\a" at bounding box center [1176, 536] width 15 height 15
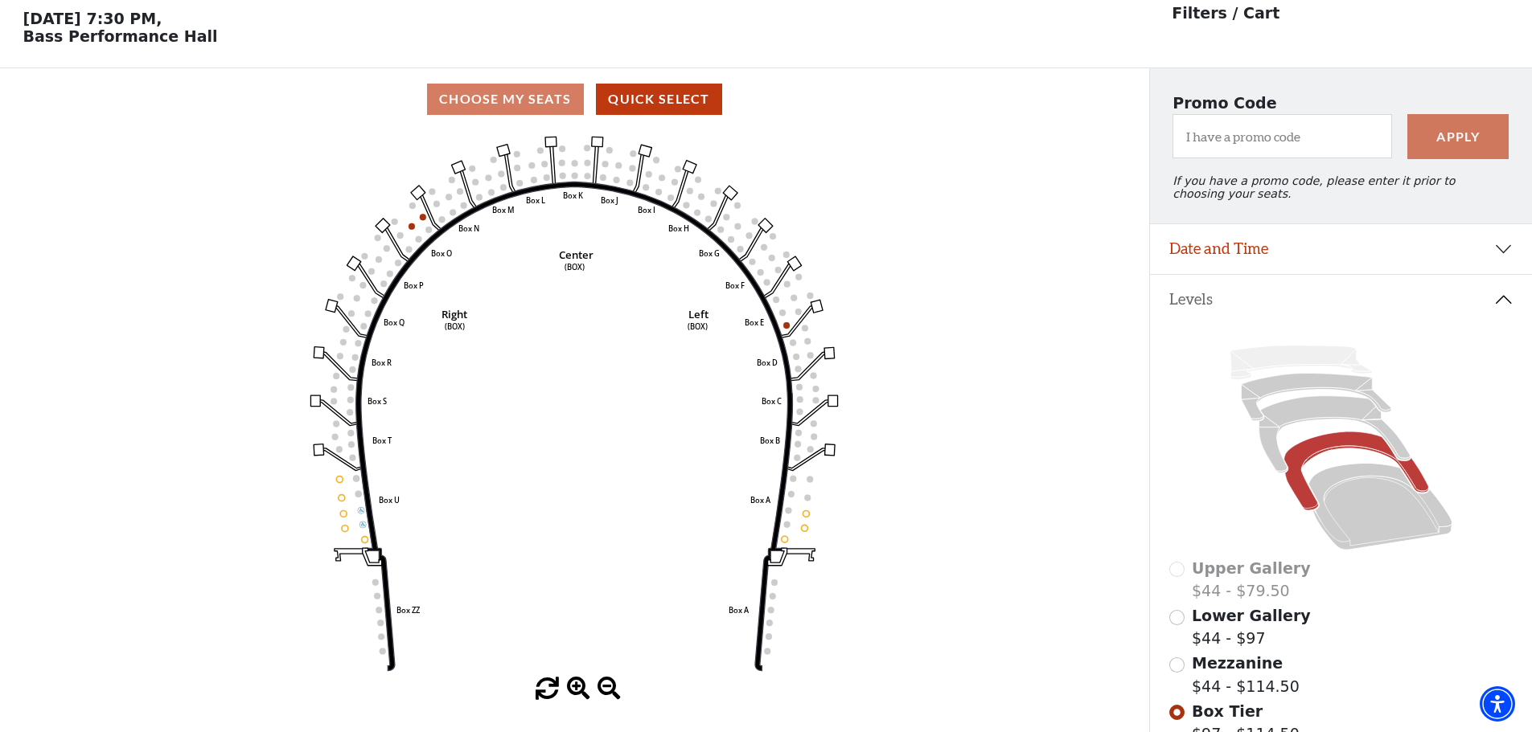
scroll to position [75, 0]
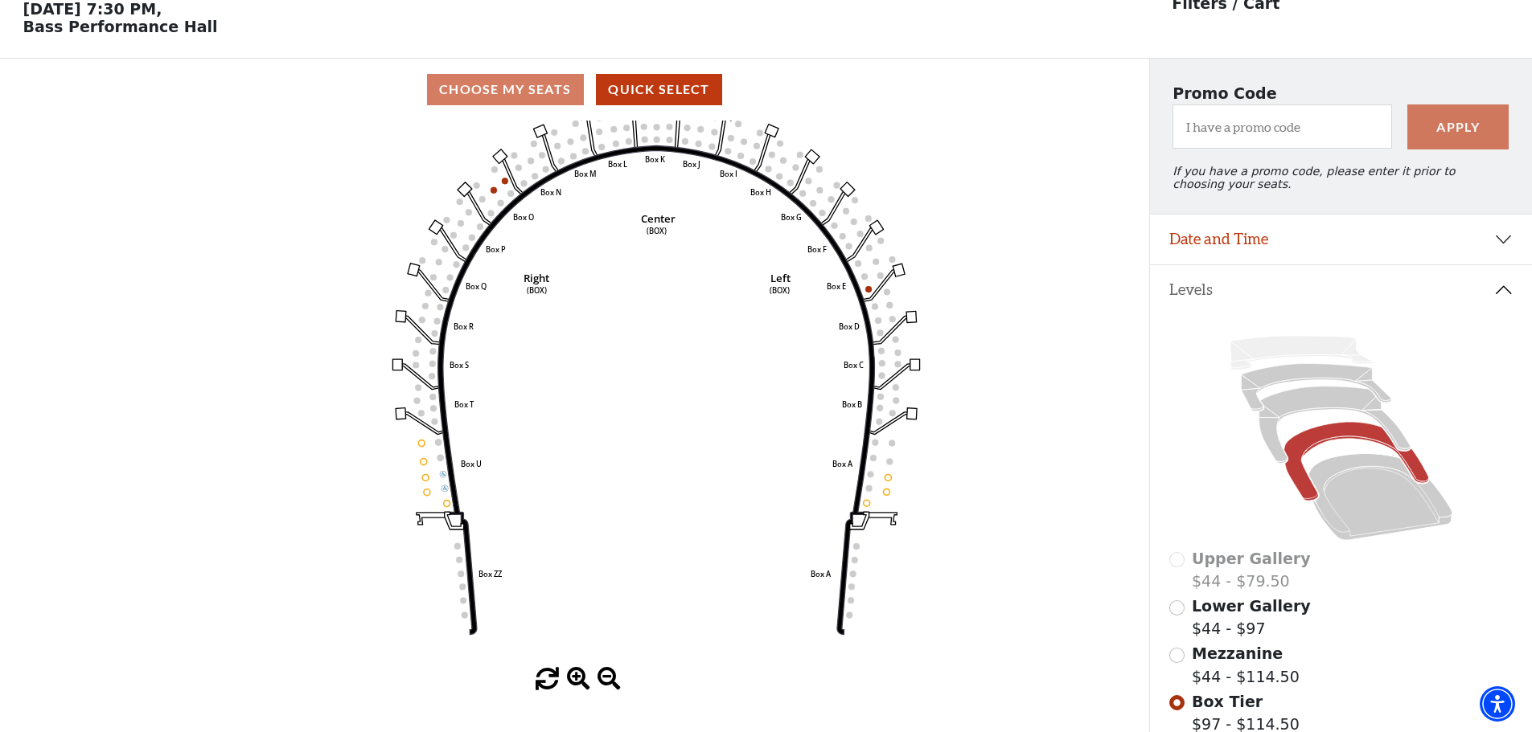
drag, startPoint x: 805, startPoint y: 510, endPoint x: 883, endPoint y: 484, distance: 82.1
click at [883, 484] on icon "Left (BOX) Right (BOX) Center (BOX) Box ZZ Box U Box T Box S Box R Box Q Box P …" at bounding box center [574, 395] width 1034 height 548
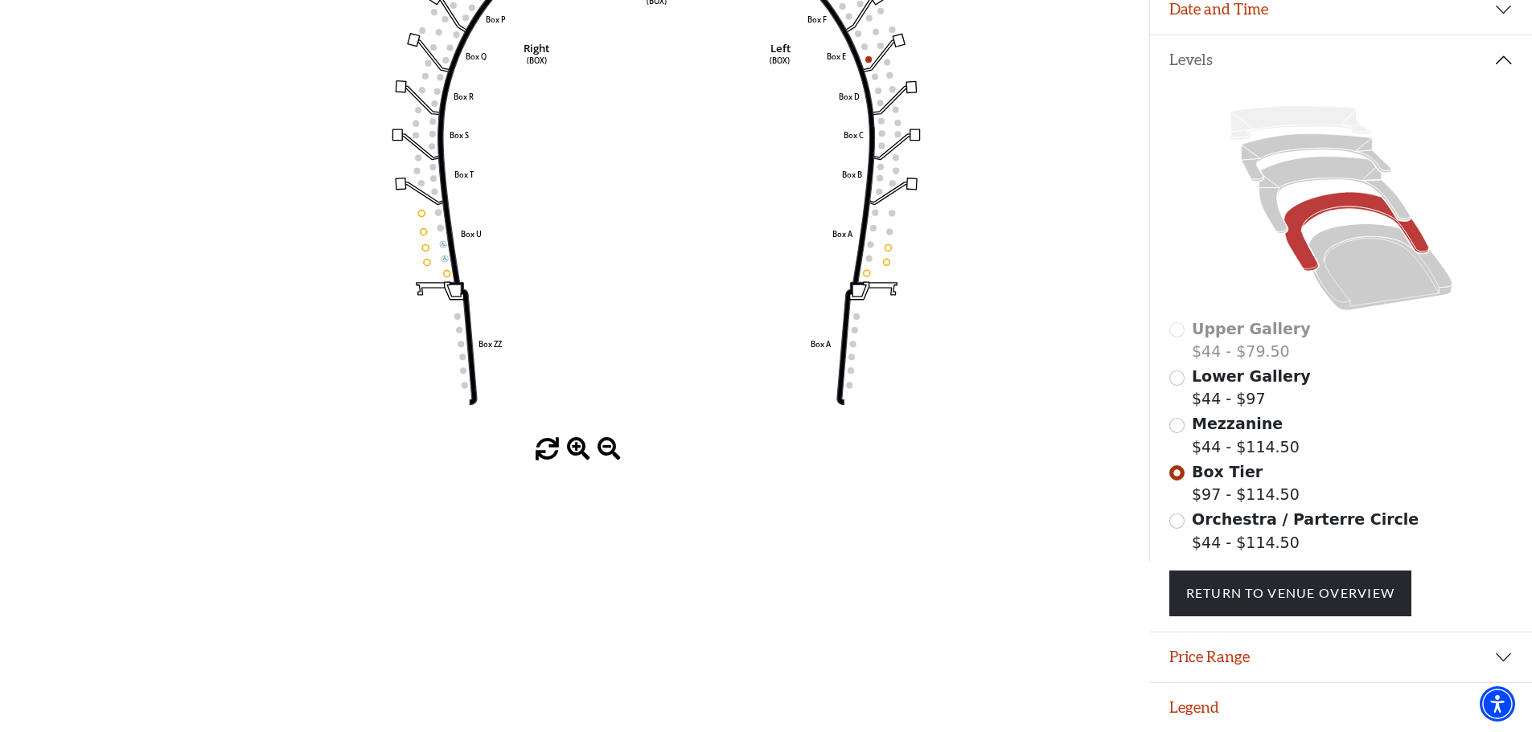
scroll to position [316, 0]
click at [1183, 523] on input "Orchestra / Parterre Circle$44 - $114.50\a" at bounding box center [1176, 521] width 15 height 15
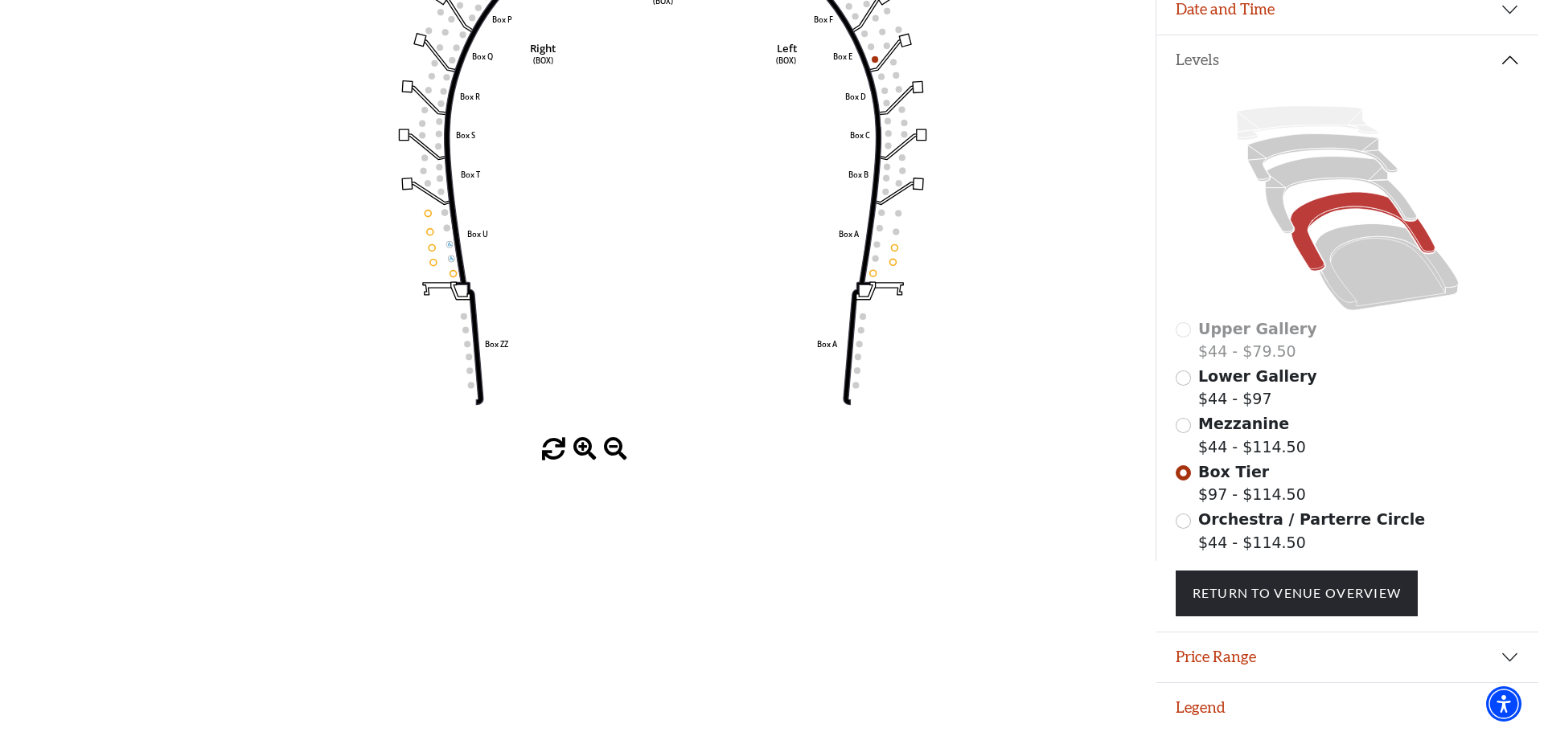
scroll to position [0, 0]
